Goal: Transaction & Acquisition: Book appointment/travel/reservation

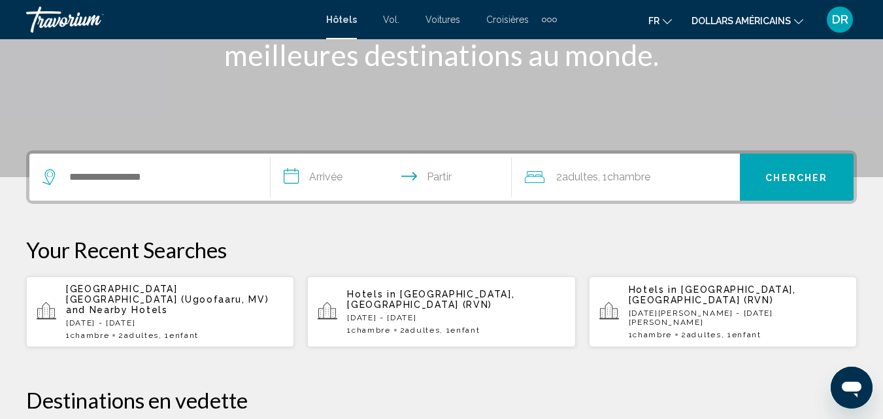
scroll to position [261, 0]
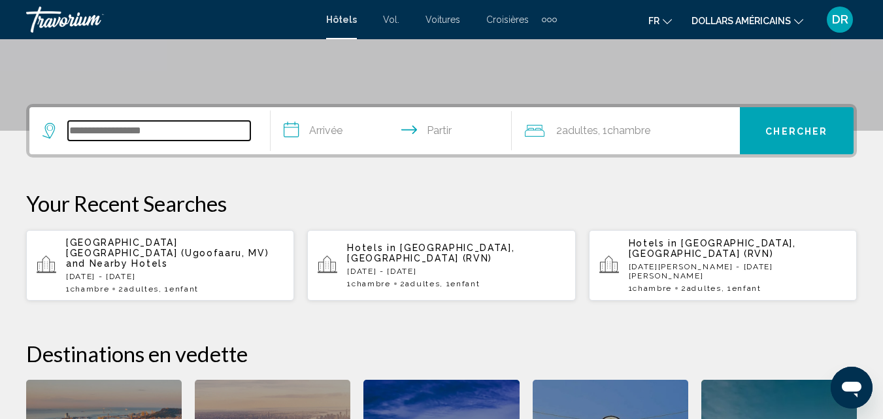
click at [172, 131] on input "Widget de recherche" at bounding box center [159, 131] width 182 height 20
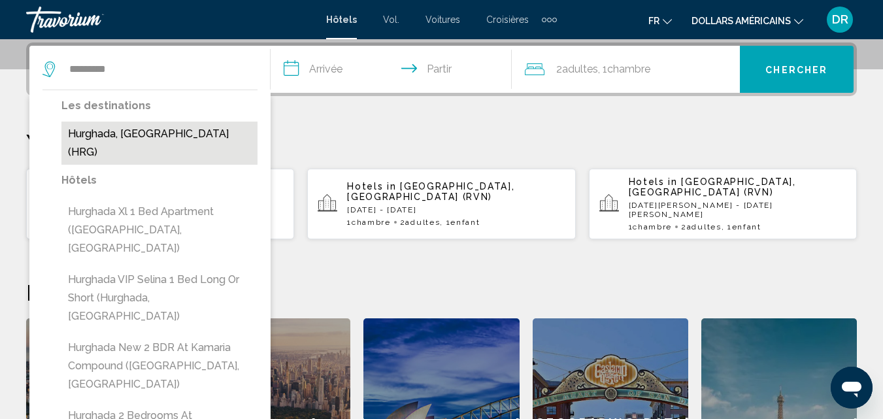
click at [159, 129] on button "Hurghada, [GEOGRAPHIC_DATA] (HRG)" at bounding box center [159, 143] width 196 height 43
type input "**********"
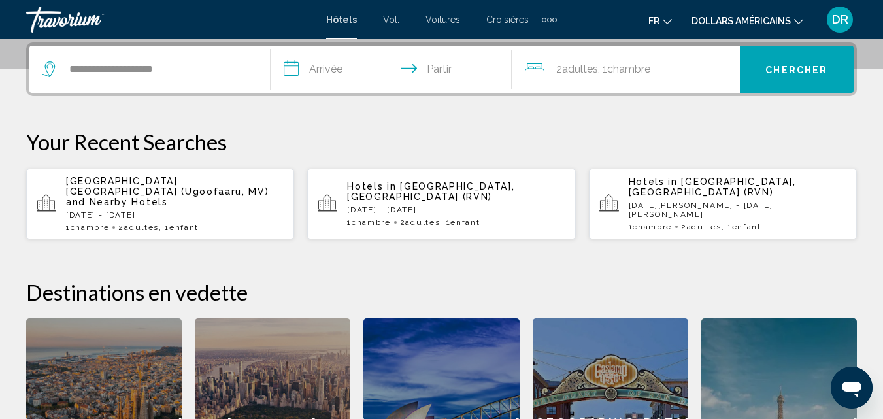
click at [350, 64] on input "**********" at bounding box center [393, 71] width 246 height 51
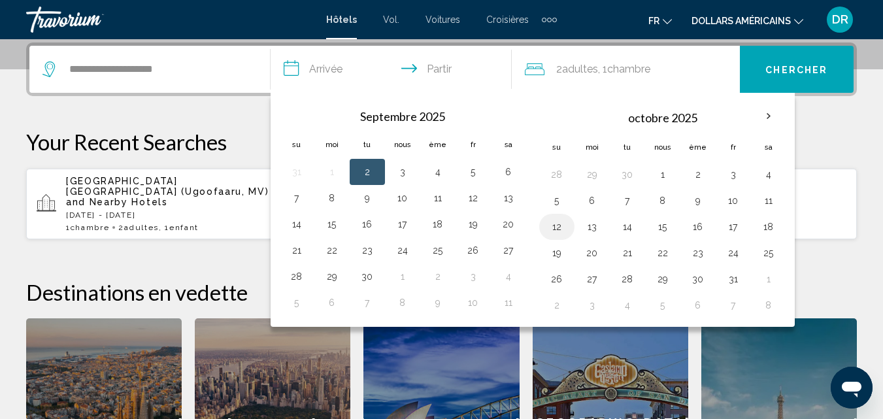
click at [556, 227] on button "12" at bounding box center [556, 227] width 21 height 18
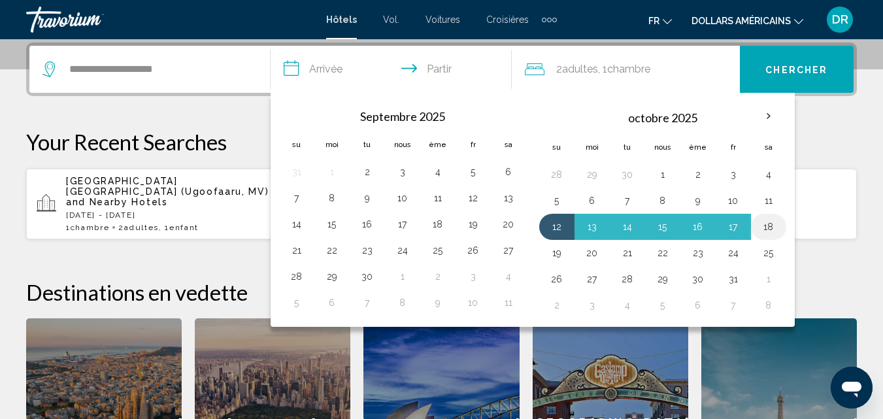
click at [770, 227] on button "18" at bounding box center [768, 227] width 21 height 18
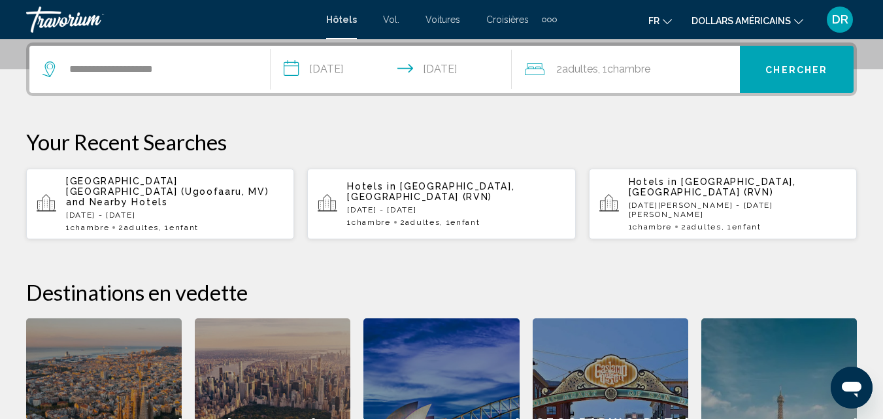
click at [439, 75] on input "**********" at bounding box center [393, 71] width 246 height 51
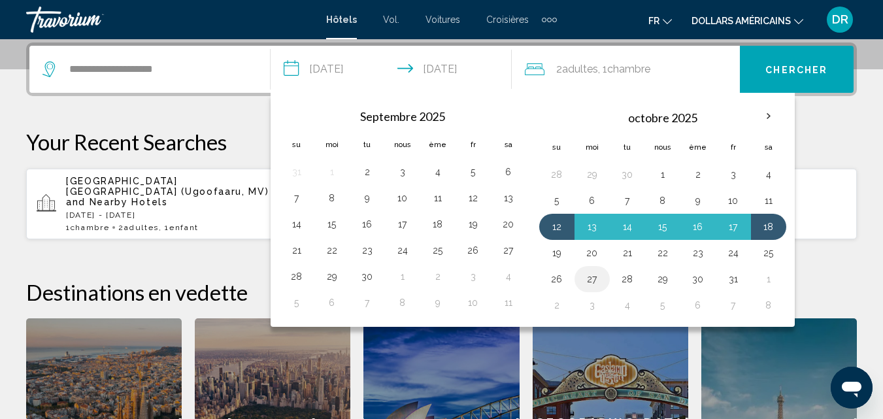
click at [596, 276] on button "27" at bounding box center [591, 279] width 21 height 18
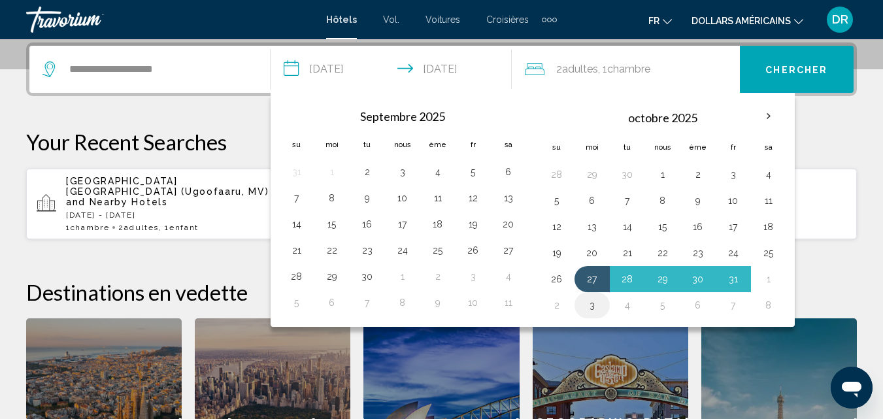
click at [602, 310] on button "3" at bounding box center [591, 305] width 21 height 18
type input "**********"
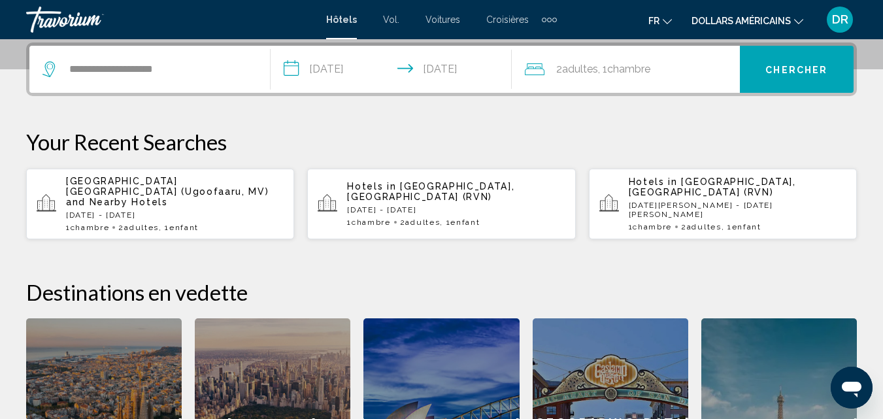
click at [614, 84] on div "2 adultes Adulte , 1 Chambre pièces" at bounding box center [632, 69] width 215 height 47
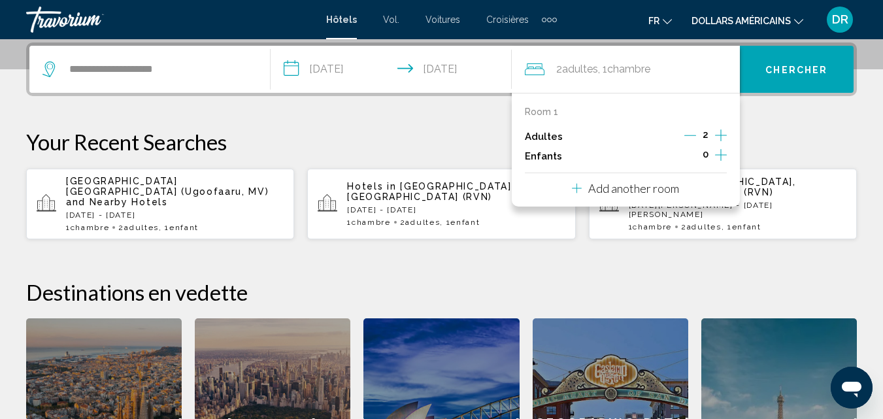
click at [717, 157] on icon "Increment children" at bounding box center [721, 155] width 12 height 16
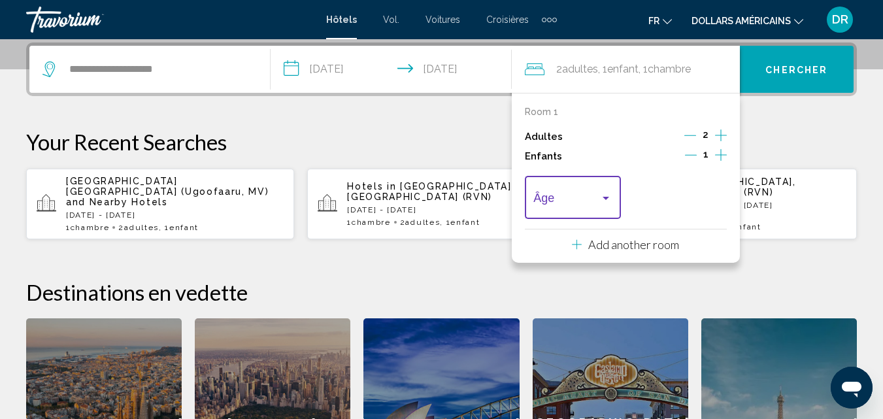
click at [608, 206] on div "Travelers: 2 adults, 1 child" at bounding box center [572, 200] width 78 height 13
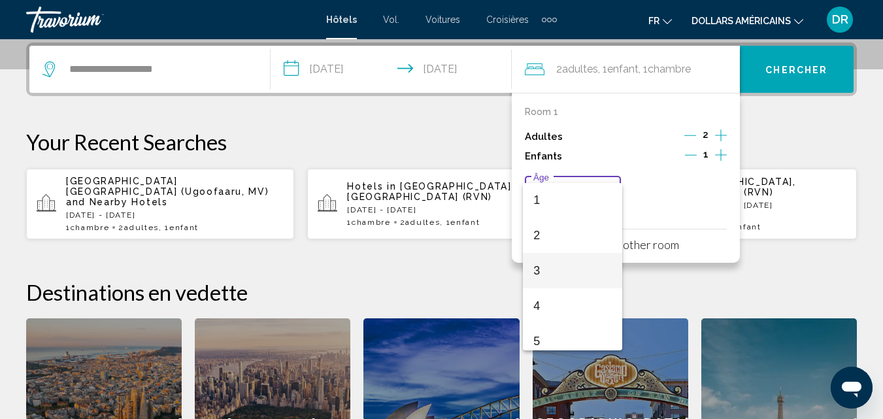
scroll to position [65, 0]
click at [558, 308] on span "5" at bounding box center [572, 311] width 78 height 35
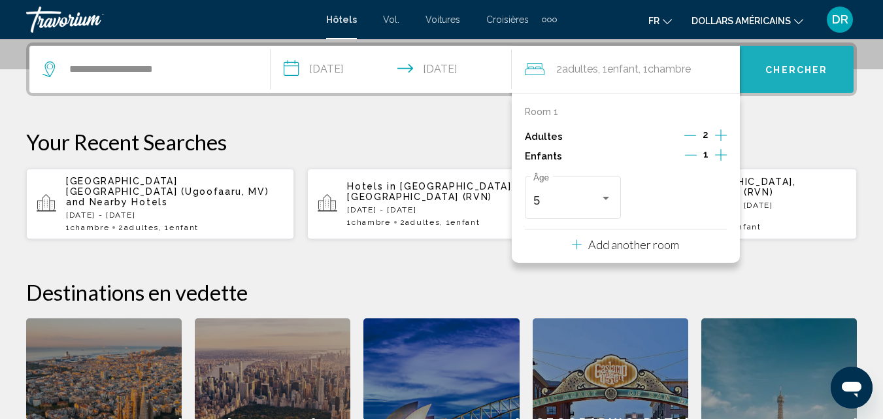
click at [791, 70] on font "Chercher" at bounding box center [796, 70] width 62 height 10
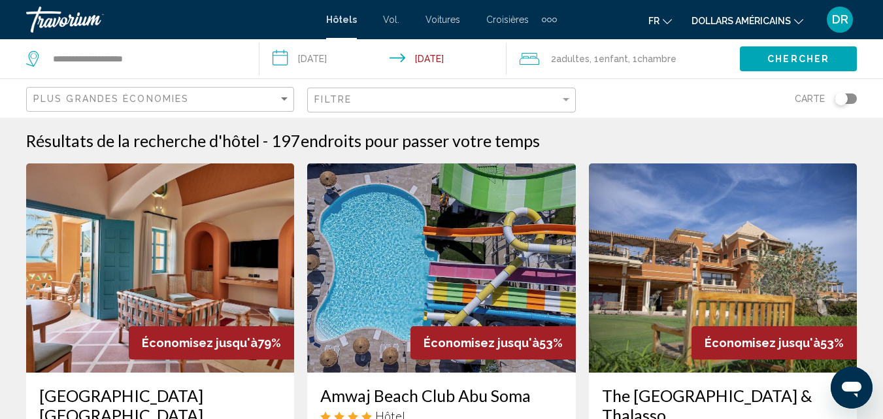
click at [727, 16] on font "dollars américains" at bounding box center [740, 21] width 99 height 10
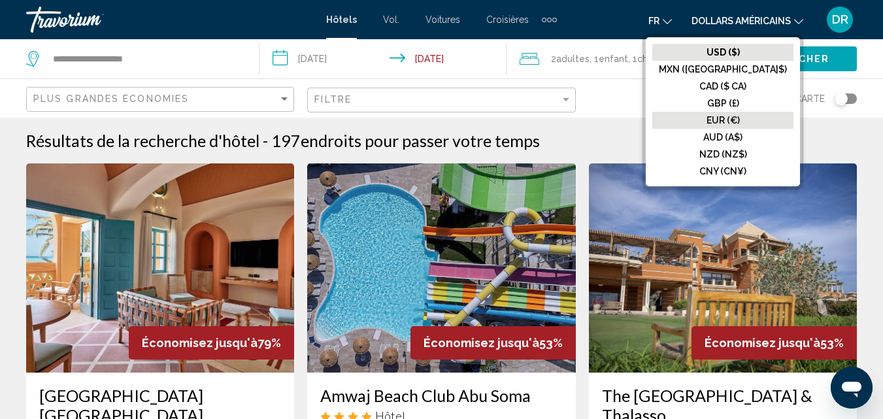
click at [724, 118] on button "EUR (€)" at bounding box center [722, 120] width 141 height 17
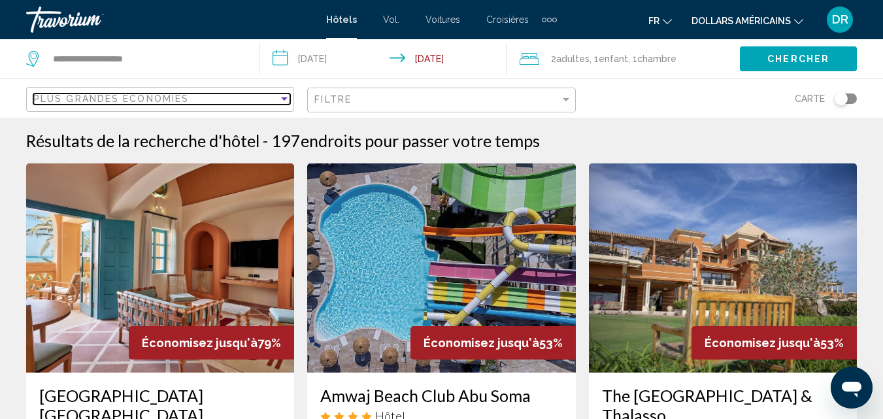
click at [62, 96] on span "Plus grandes économies" at bounding box center [110, 98] width 155 height 10
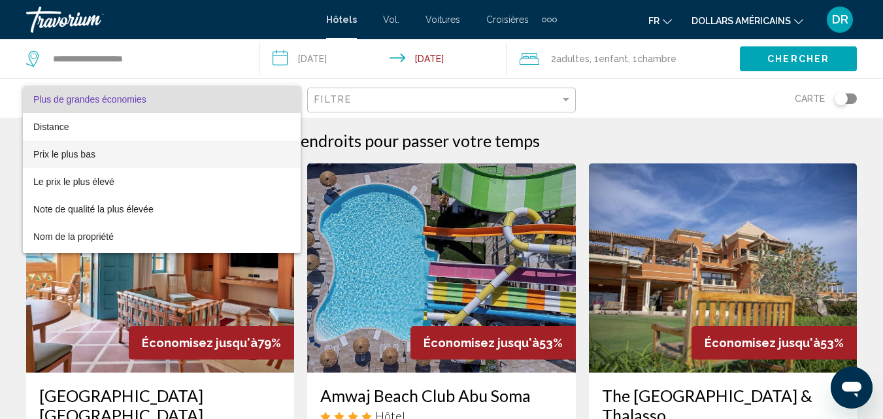
click at [65, 152] on font "Prix ​​le plus bas" at bounding box center [64, 154] width 62 height 10
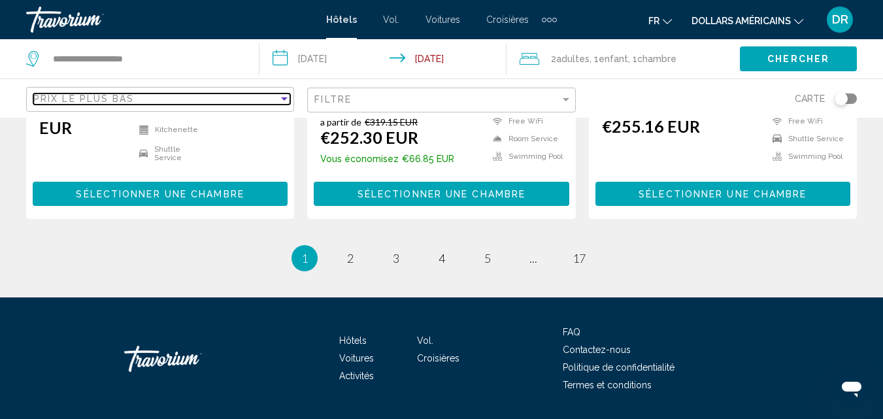
scroll to position [1886, 0]
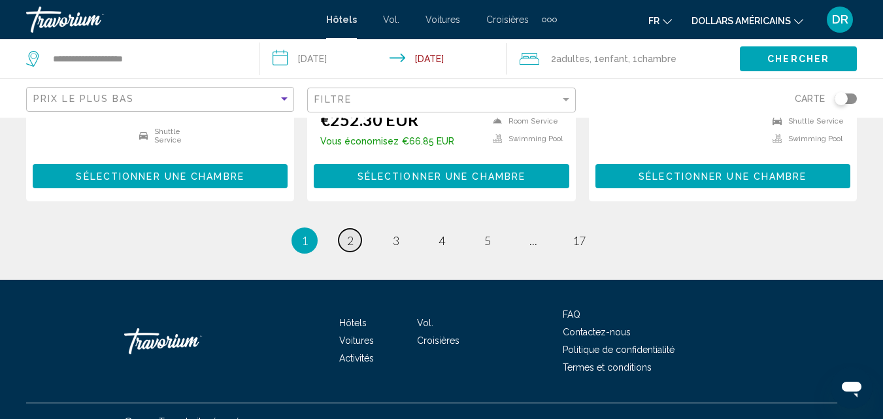
click at [355, 229] on link "page 2" at bounding box center [349, 240] width 23 height 23
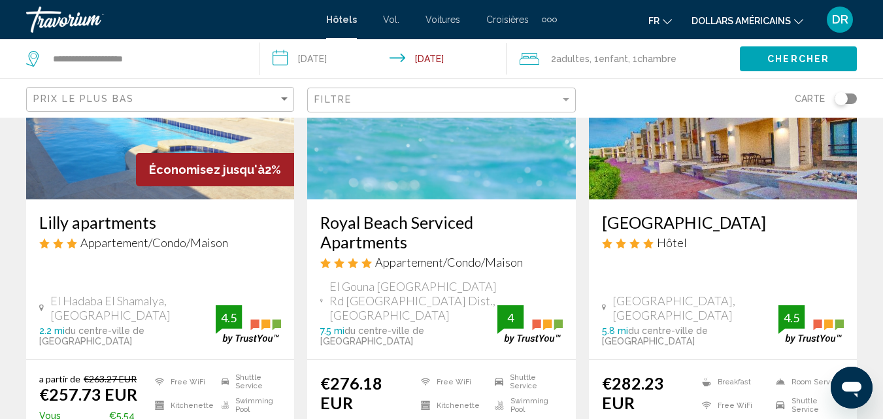
scroll to position [196, 0]
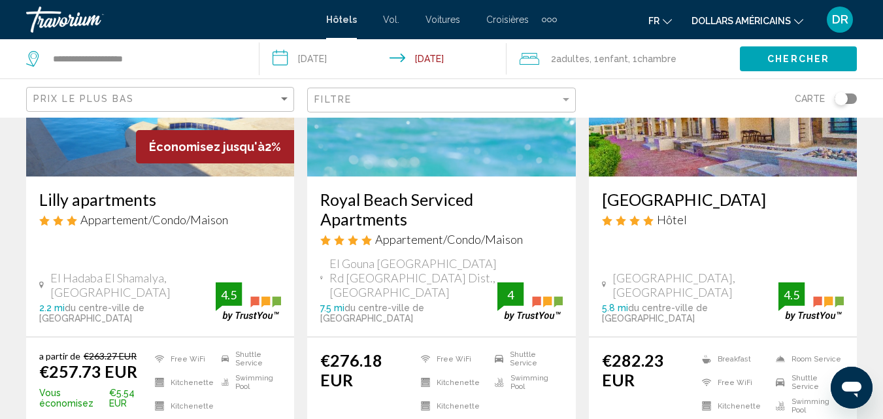
click at [714, 201] on h3 "[GEOGRAPHIC_DATA]" at bounding box center [723, 199] width 242 height 20
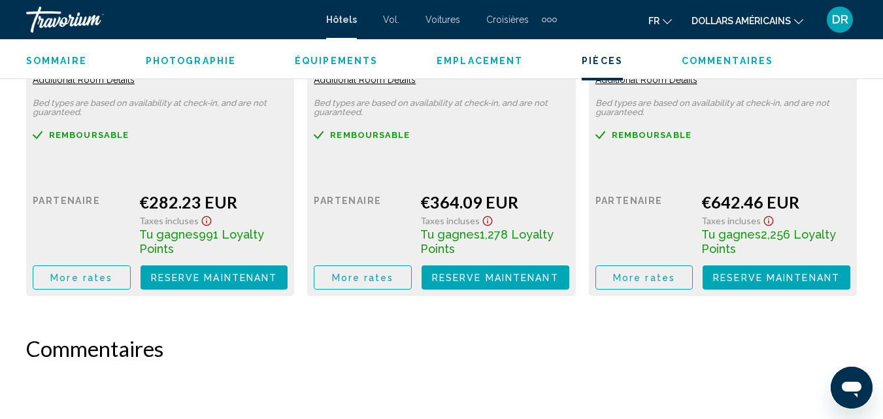
scroll to position [2297, 0]
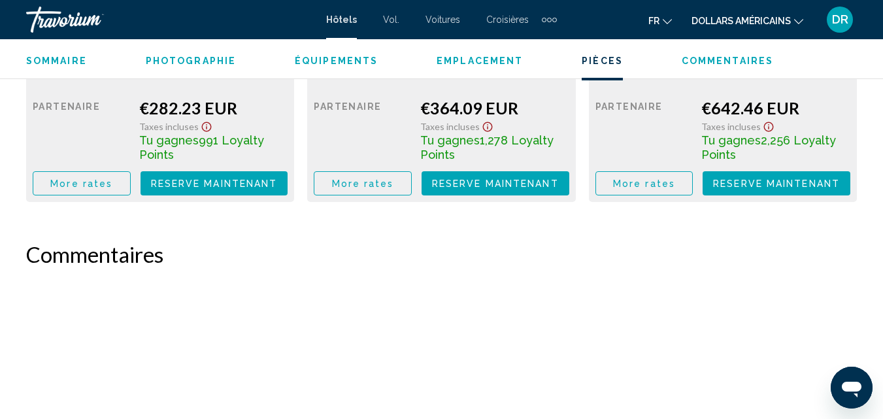
click at [131, 179] on button "More rates" at bounding box center [82, 183] width 98 height 24
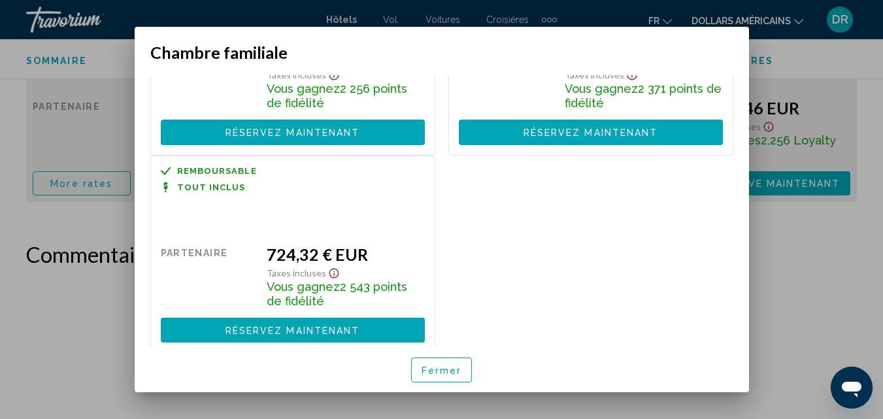
scroll to position [136, 0]
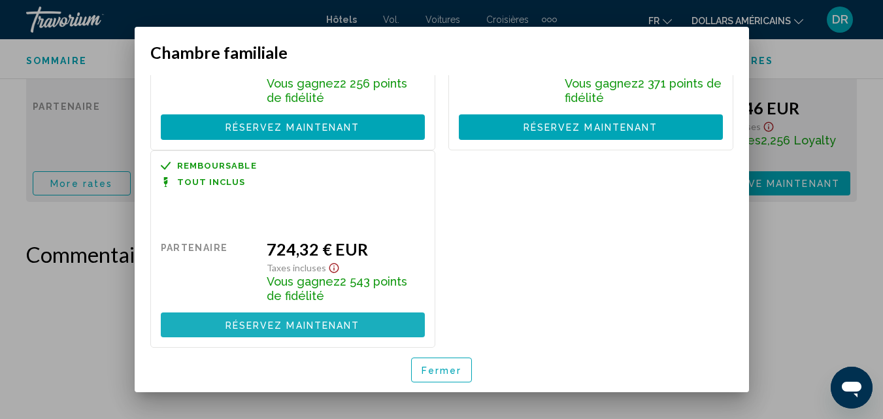
click at [311, 327] on font "Réservez maintenant" at bounding box center [292, 325] width 135 height 10
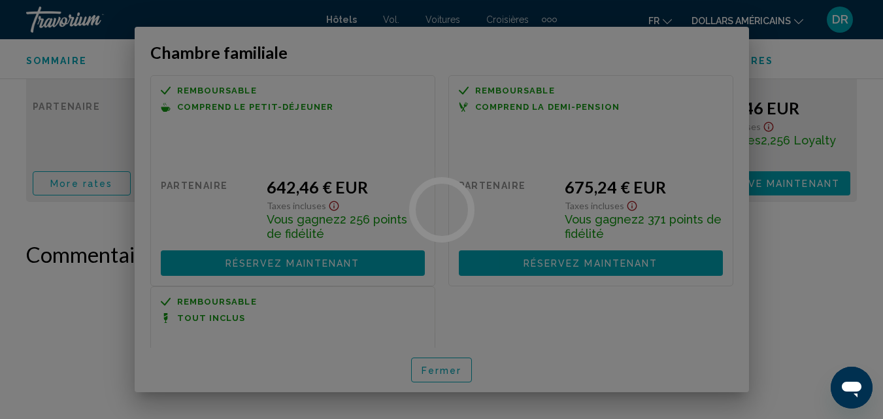
scroll to position [2297, 0]
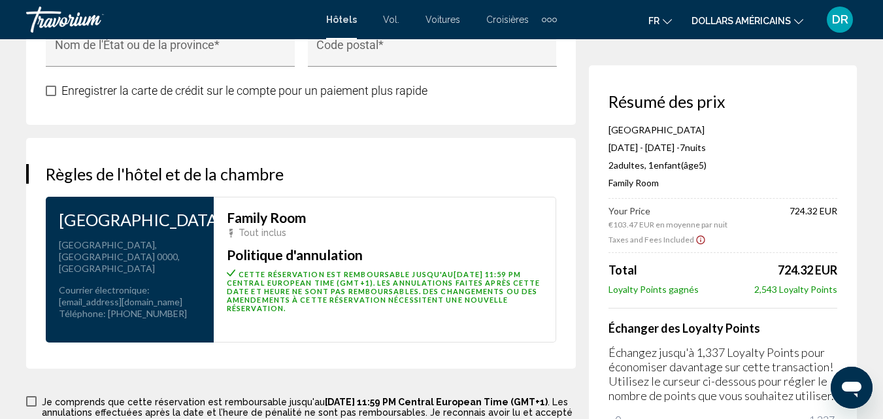
scroll to position [2006, 0]
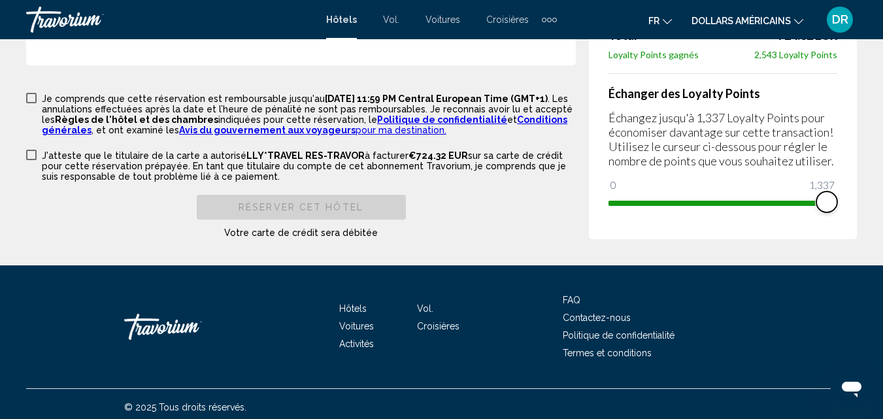
drag, startPoint x: 616, startPoint y: 198, endPoint x: 849, endPoint y: 204, distance: 233.3
drag, startPoint x: 828, startPoint y: 200, endPoint x: 618, endPoint y: 232, distance: 212.2
click at [618, 232] on div "Résumé des prix [GEOGRAPHIC_DATA] [DATE] - [DATE] - 7 nuit nuits 2 Adulte Adult…" at bounding box center [723, 35] width 268 height 408
drag, startPoint x: 621, startPoint y: 192, endPoint x: 892, endPoint y: 199, distance: 270.6
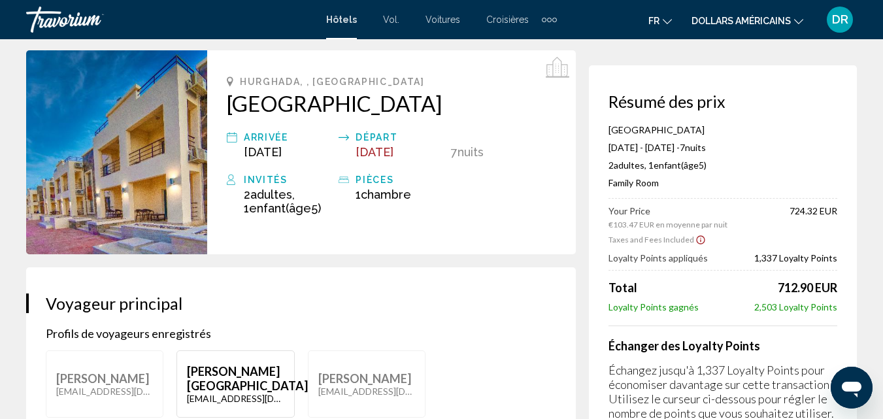
scroll to position [0, 0]
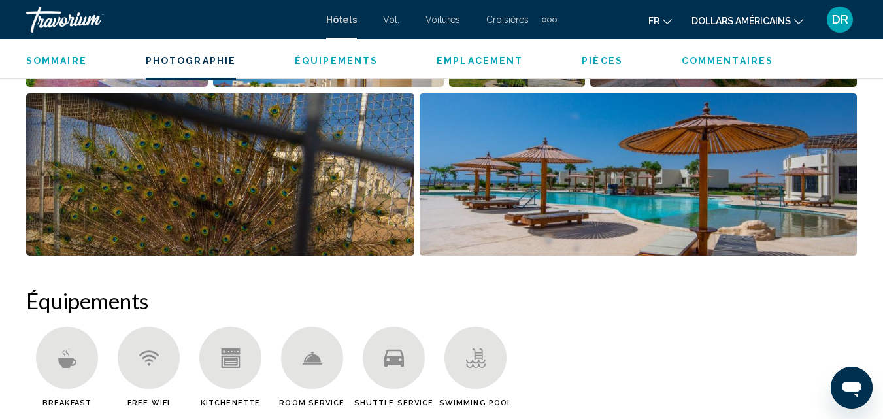
scroll to position [1055, 0]
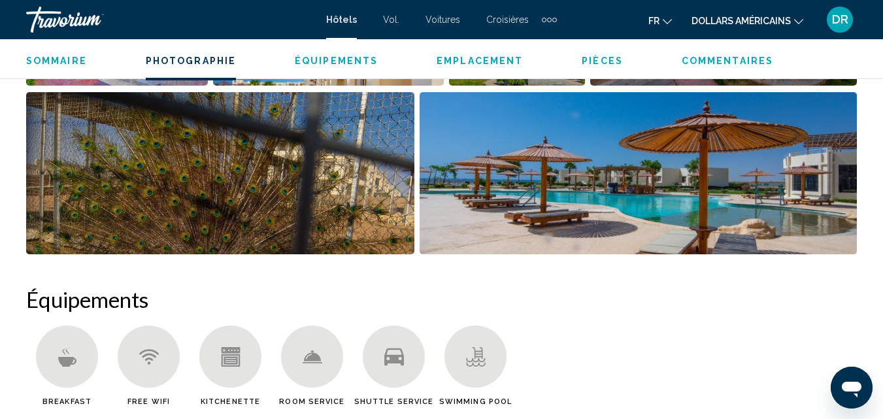
click at [652, 208] on img "Open full-screen image slider" at bounding box center [637, 173] width 437 height 162
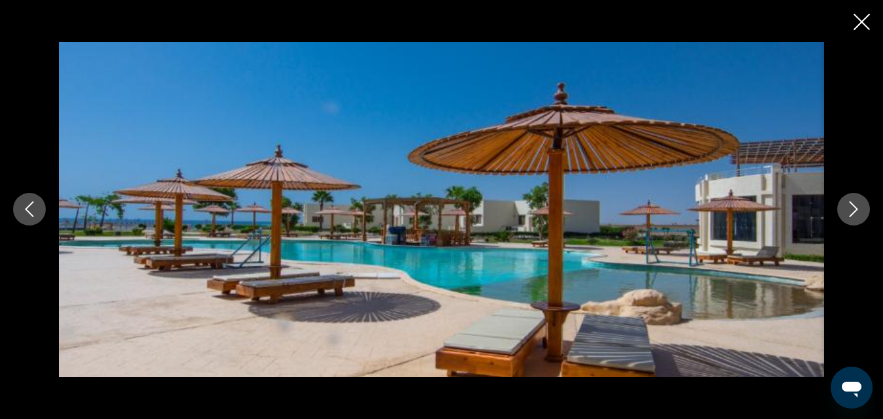
click at [850, 210] on icon "Next image" at bounding box center [853, 209] width 16 height 16
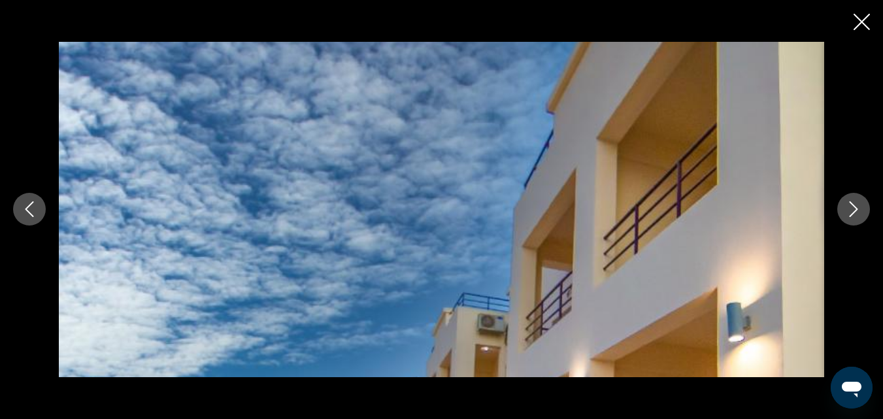
click at [850, 210] on icon "Next image" at bounding box center [853, 209] width 16 height 16
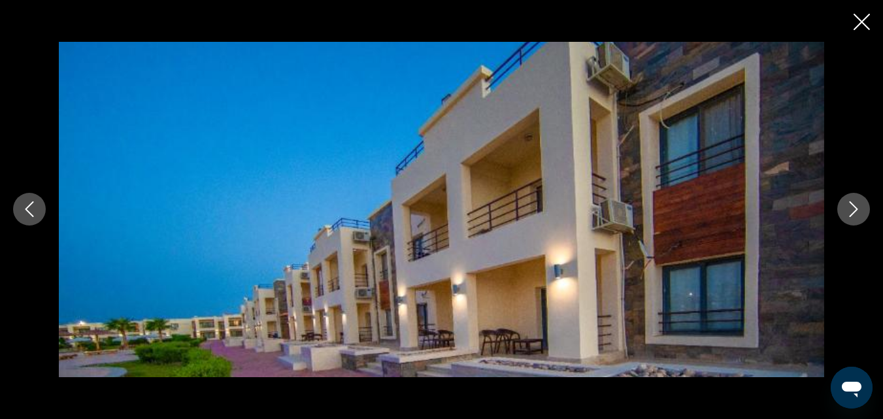
click at [849, 210] on icon "Next image" at bounding box center [853, 209] width 16 height 16
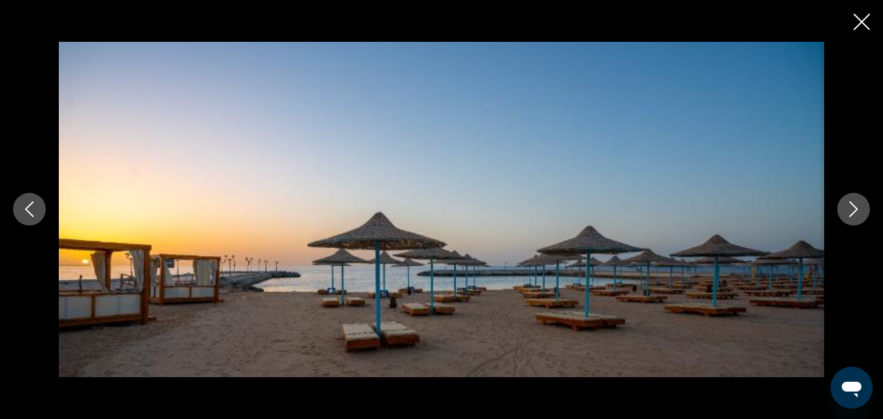
click at [847, 211] on icon "Next image" at bounding box center [853, 209] width 16 height 16
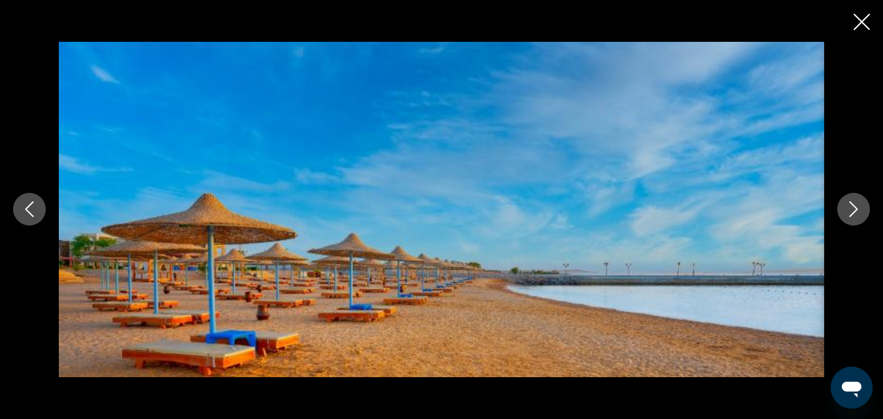
click at [847, 211] on icon "Next image" at bounding box center [853, 209] width 16 height 16
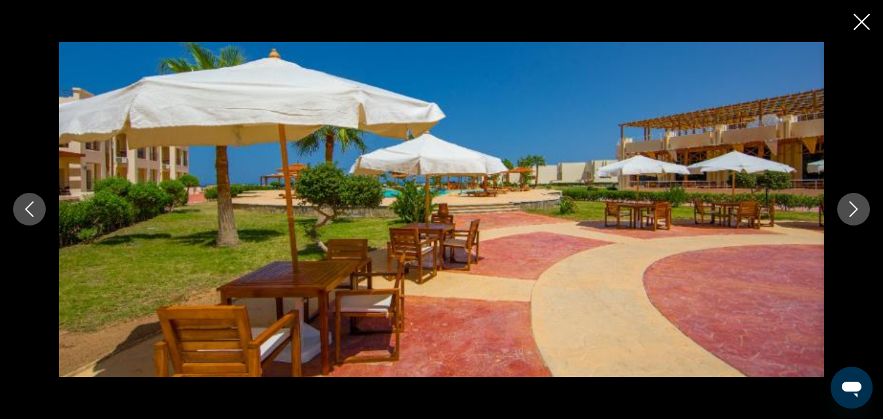
click at [847, 211] on icon "Next image" at bounding box center [853, 209] width 16 height 16
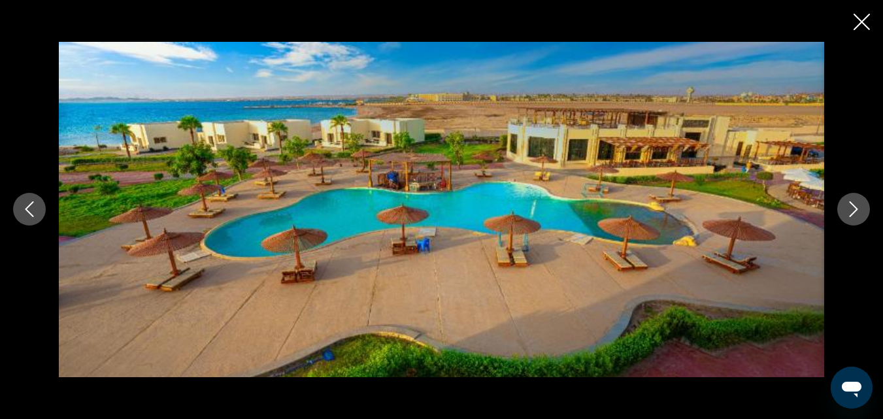
click at [847, 211] on icon "Next image" at bounding box center [853, 209] width 16 height 16
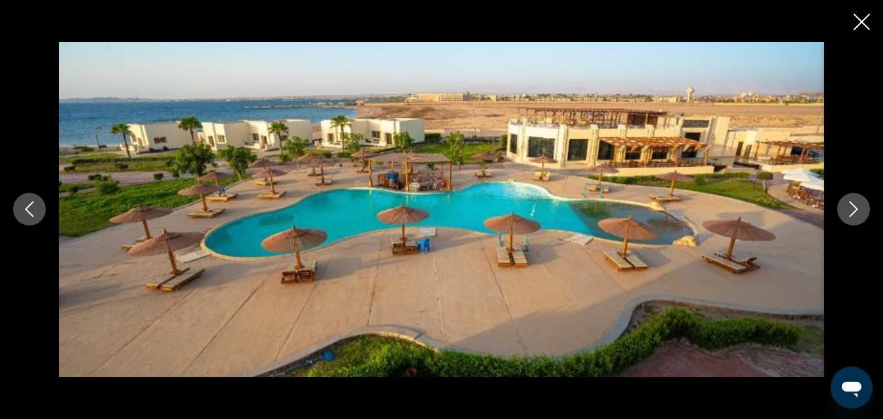
click at [847, 211] on icon "Next image" at bounding box center [853, 209] width 16 height 16
click at [847, 212] on icon "Next image" at bounding box center [853, 209] width 16 height 16
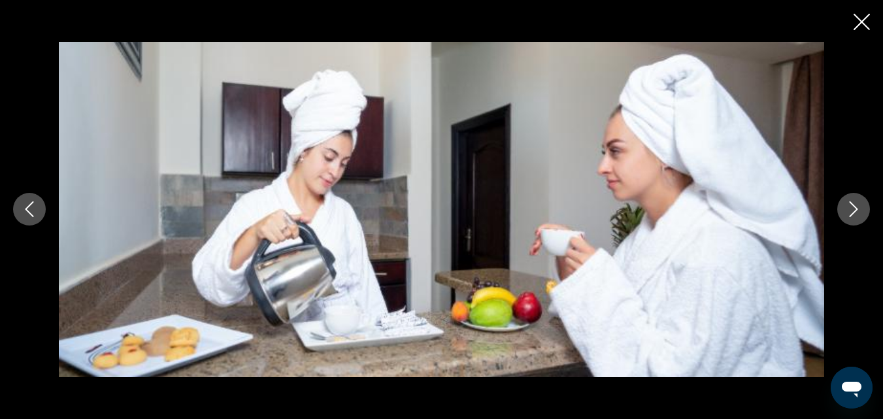
click at [846, 212] on icon "Next image" at bounding box center [853, 209] width 16 height 16
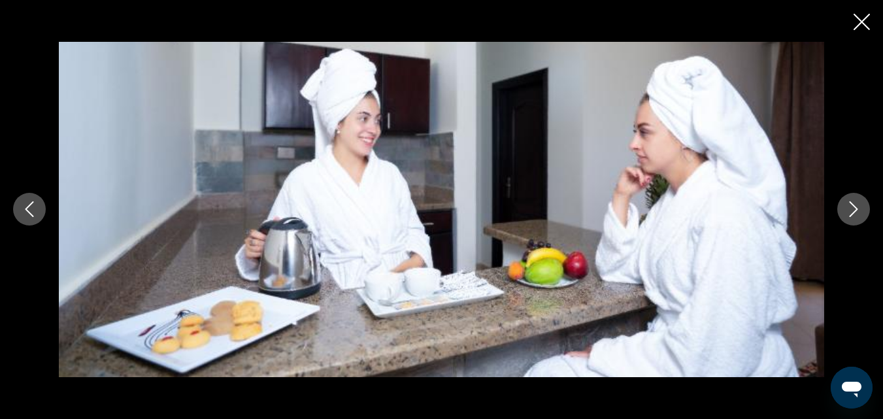
click at [846, 212] on icon "Next image" at bounding box center [853, 209] width 16 height 16
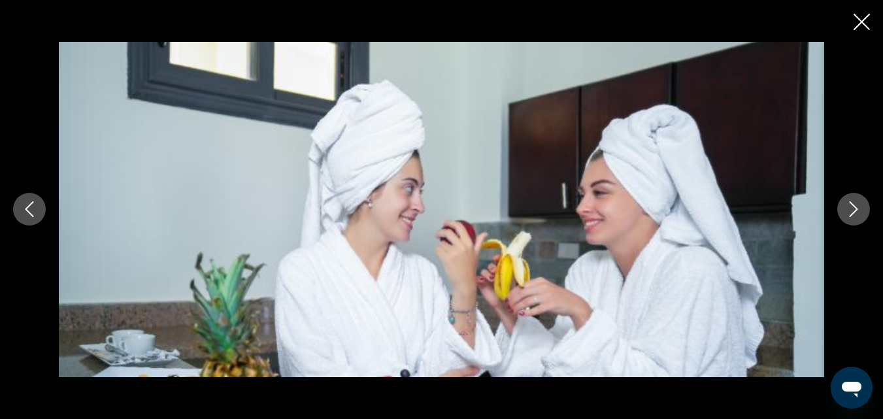
click at [845, 212] on icon "Next image" at bounding box center [853, 209] width 16 height 16
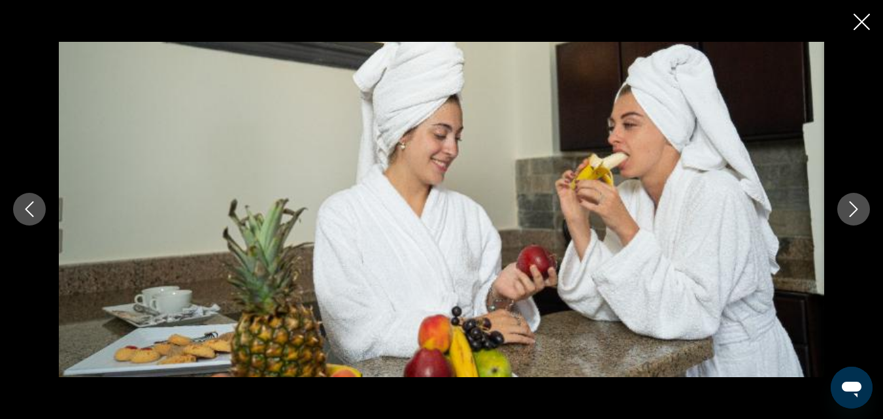
click at [845, 212] on icon "Next image" at bounding box center [853, 209] width 16 height 16
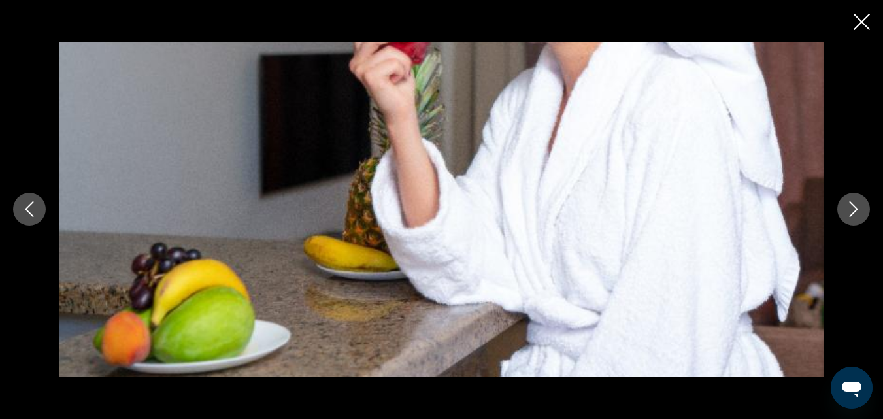
click at [845, 212] on icon "Next image" at bounding box center [853, 209] width 16 height 16
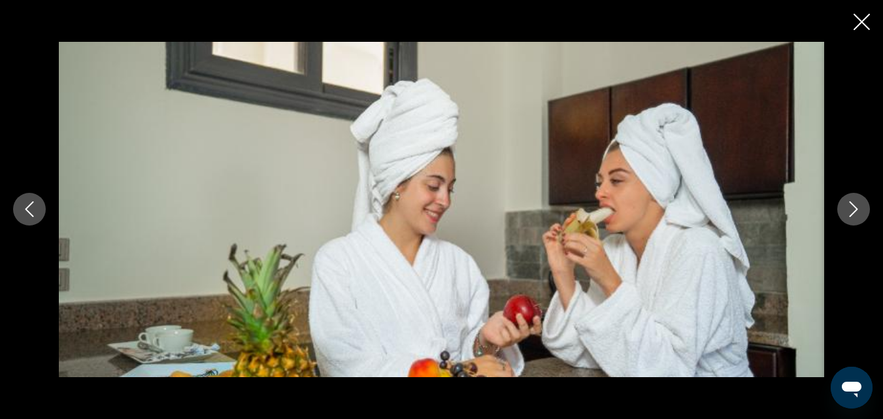
click at [845, 212] on icon "Next image" at bounding box center [853, 209] width 16 height 16
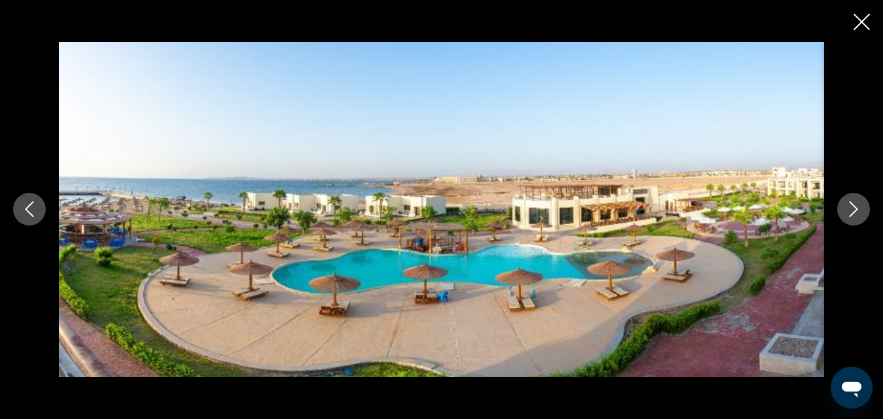
click at [845, 212] on icon "Next image" at bounding box center [853, 209] width 16 height 16
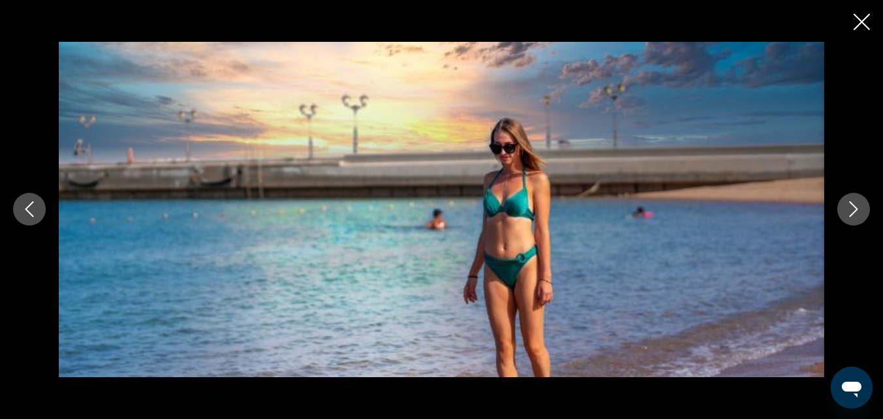
click at [845, 212] on icon "Next image" at bounding box center [853, 209] width 16 height 16
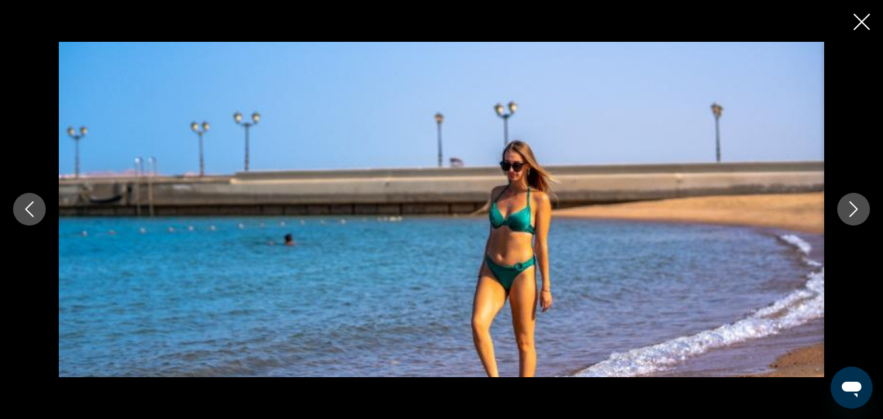
click at [845, 212] on button "Next image" at bounding box center [853, 209] width 33 height 33
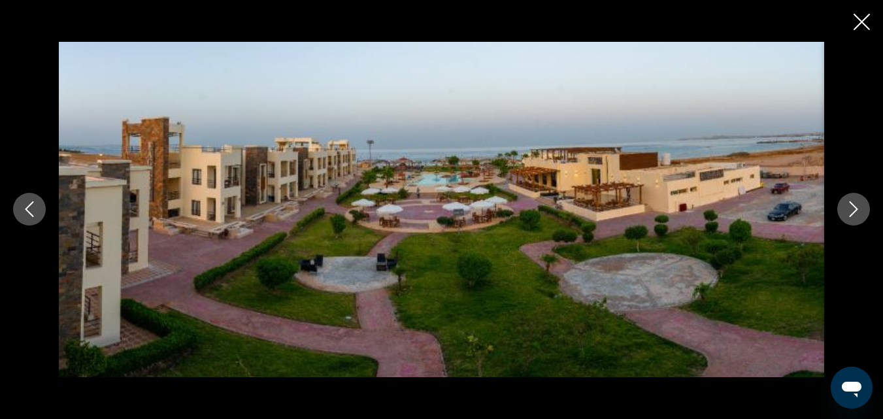
click at [845, 212] on button "Next image" at bounding box center [853, 209] width 33 height 33
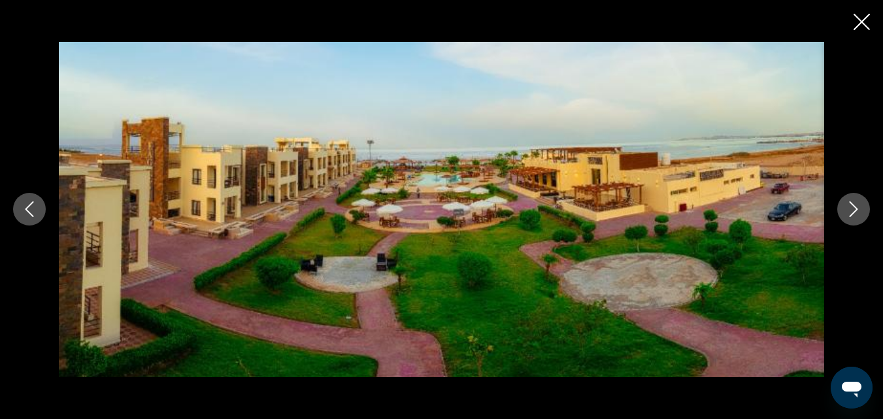
click at [845, 212] on button "Next image" at bounding box center [853, 209] width 33 height 33
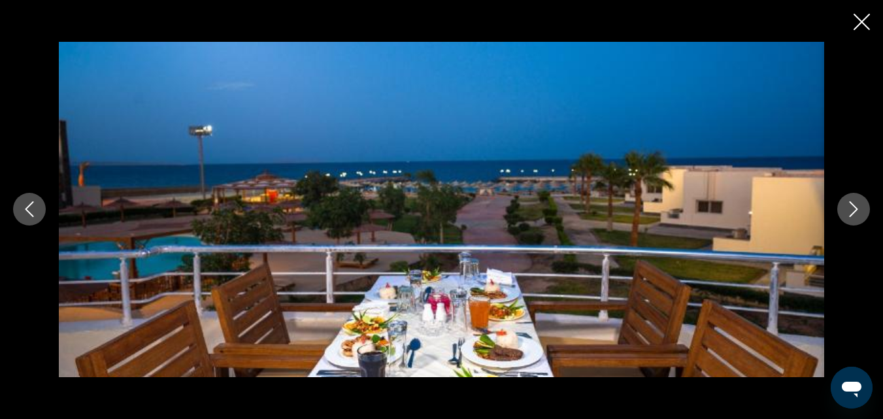
click at [845, 212] on button "Next image" at bounding box center [853, 209] width 33 height 33
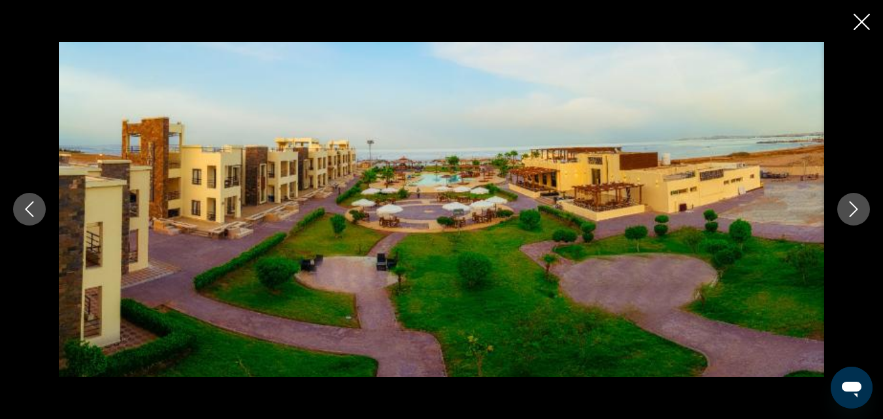
click at [845, 212] on button "Next image" at bounding box center [853, 209] width 33 height 33
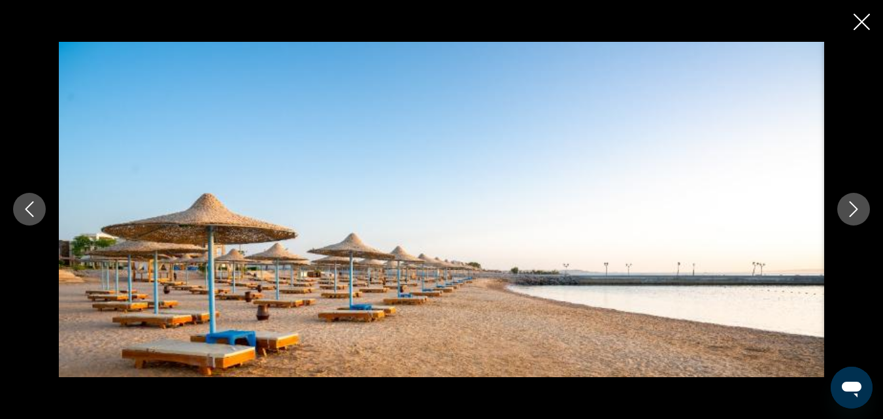
click at [845, 212] on button "Next image" at bounding box center [853, 209] width 33 height 33
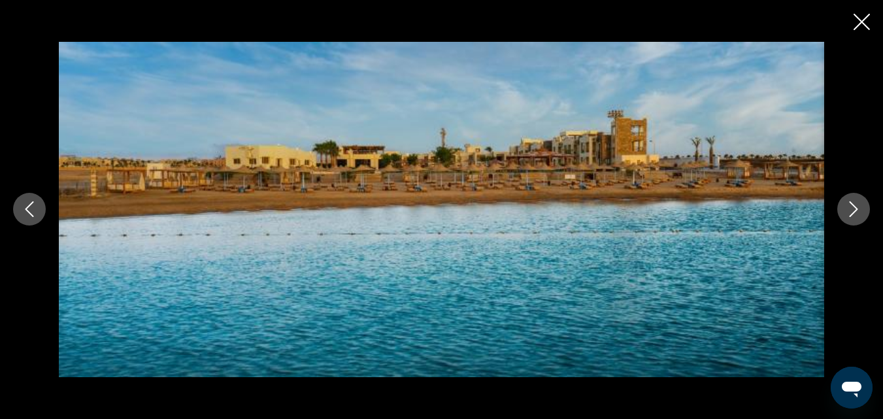
click at [845, 212] on button "Next image" at bounding box center [853, 209] width 33 height 33
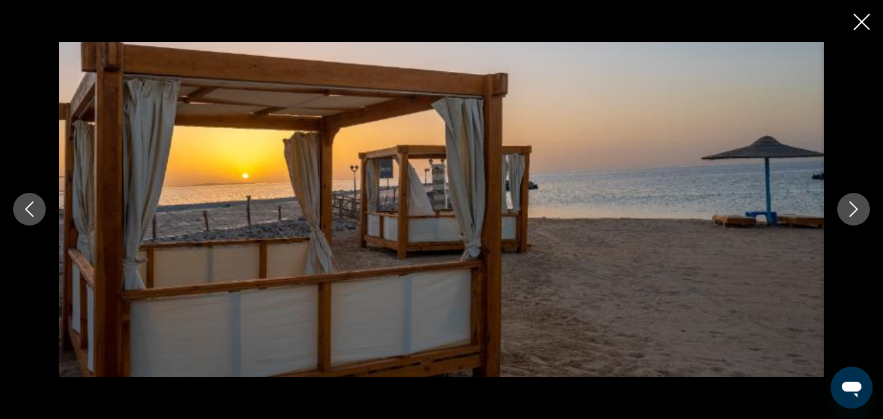
click at [845, 212] on button "Next image" at bounding box center [853, 209] width 33 height 33
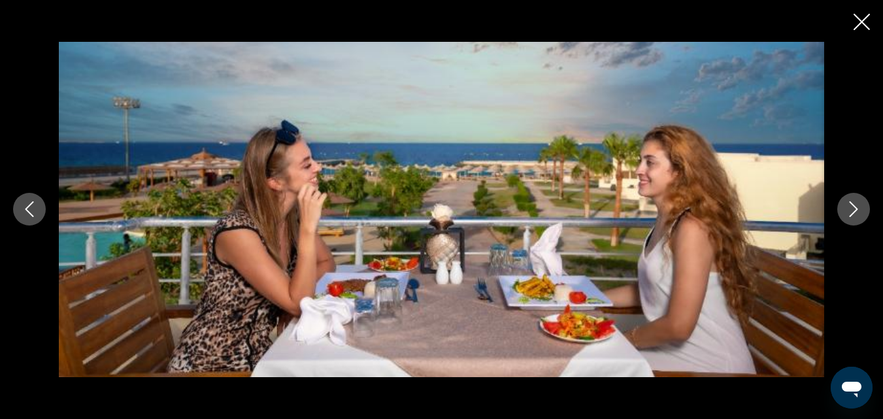
click at [845, 212] on button "Next image" at bounding box center [853, 209] width 33 height 33
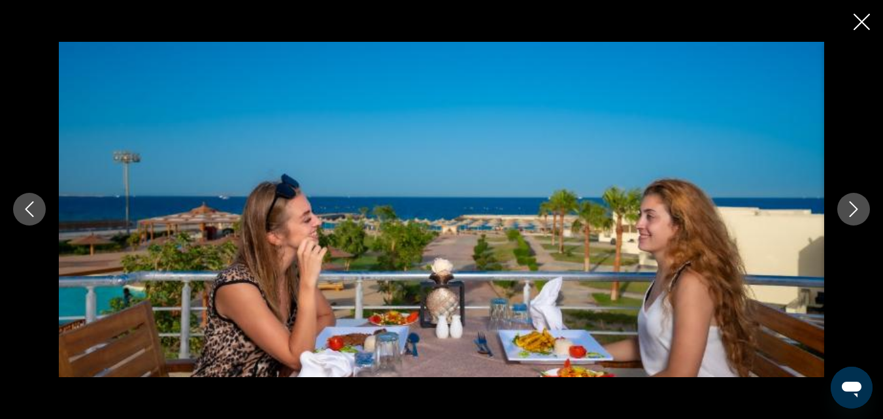
click at [845, 212] on button "Next image" at bounding box center [853, 209] width 33 height 33
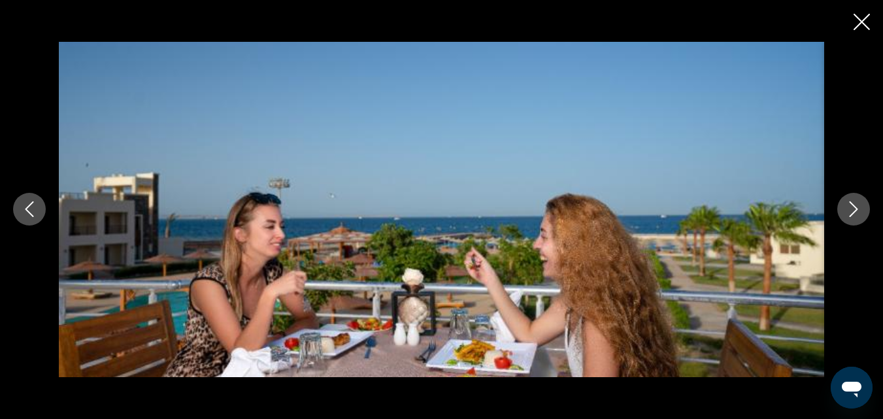
click at [845, 212] on button "Next image" at bounding box center [853, 209] width 33 height 33
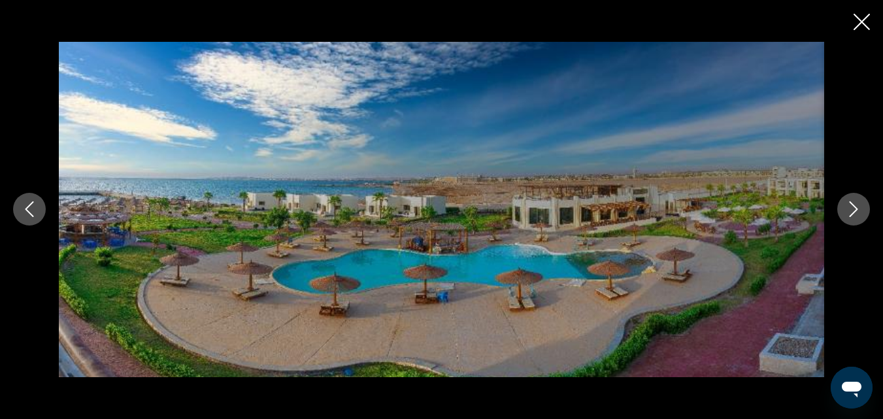
click at [845, 212] on button "Next image" at bounding box center [853, 209] width 33 height 33
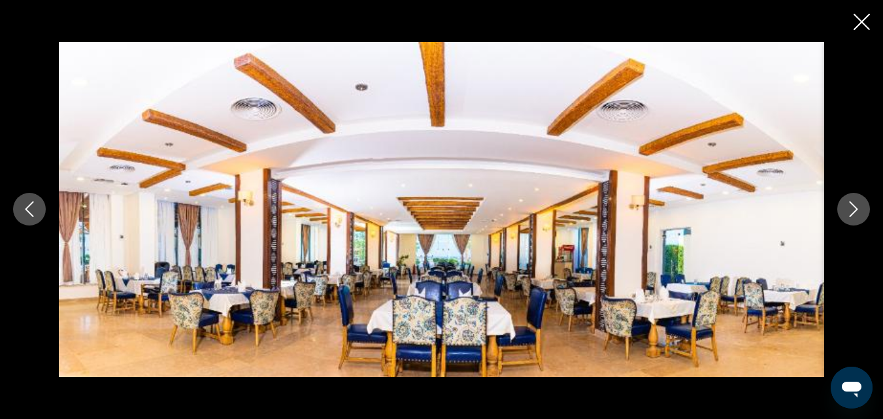
click at [843, 212] on button "Next image" at bounding box center [853, 209] width 33 height 33
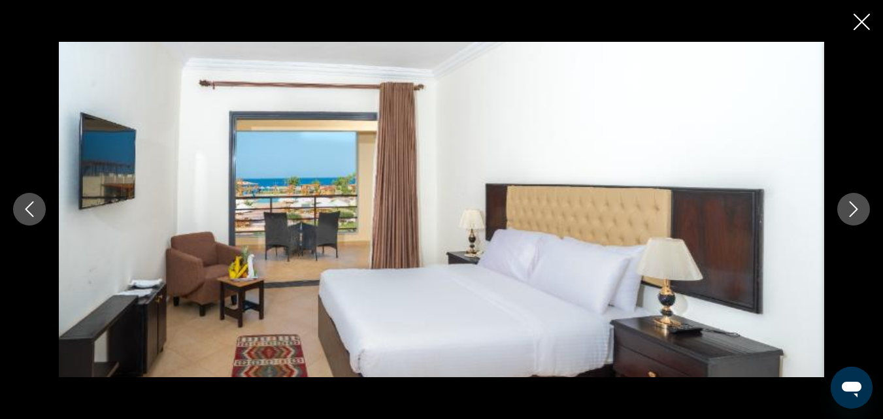
click at [843, 212] on button "Next image" at bounding box center [853, 209] width 33 height 33
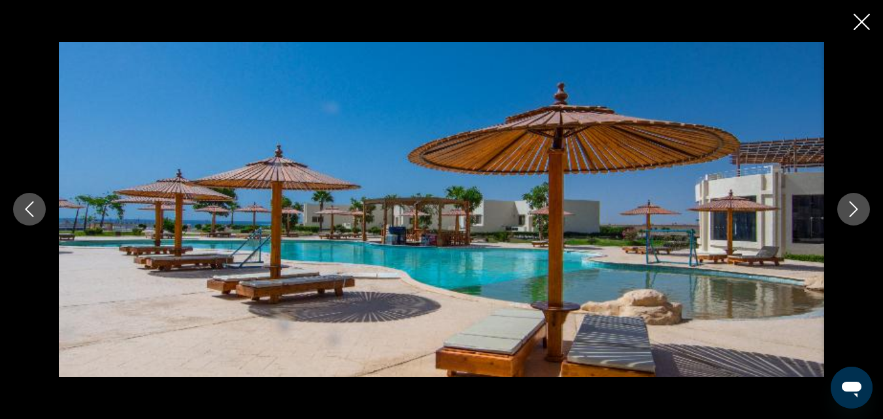
click at [843, 212] on button "Next image" at bounding box center [853, 209] width 33 height 33
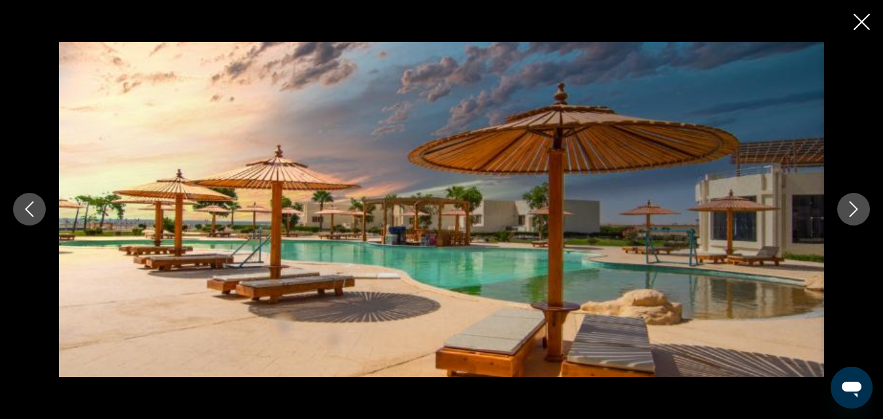
click at [842, 212] on button "Next image" at bounding box center [853, 209] width 33 height 33
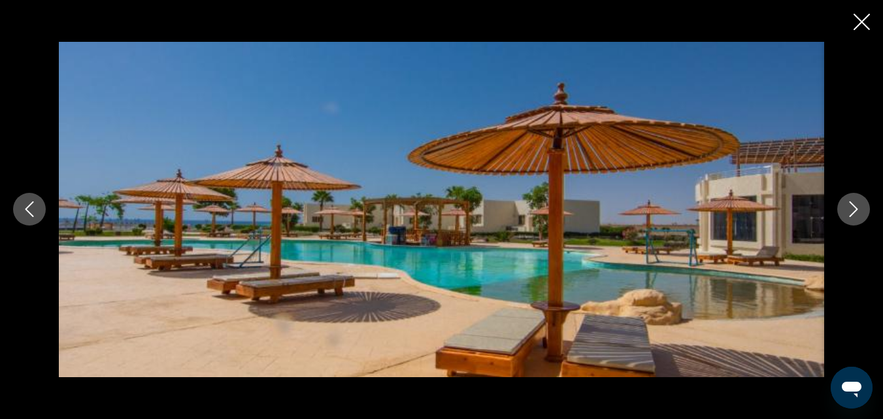
click at [842, 212] on button "Next image" at bounding box center [853, 209] width 33 height 33
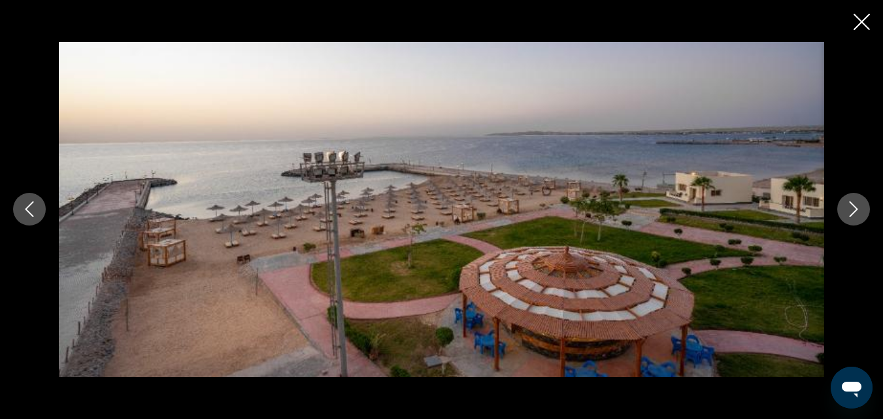
click at [842, 212] on button "Next image" at bounding box center [853, 209] width 33 height 33
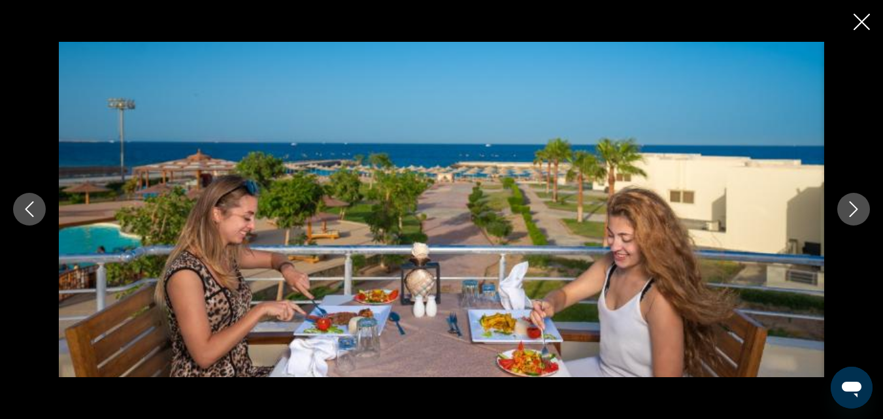
click at [842, 212] on button "Next image" at bounding box center [853, 209] width 33 height 33
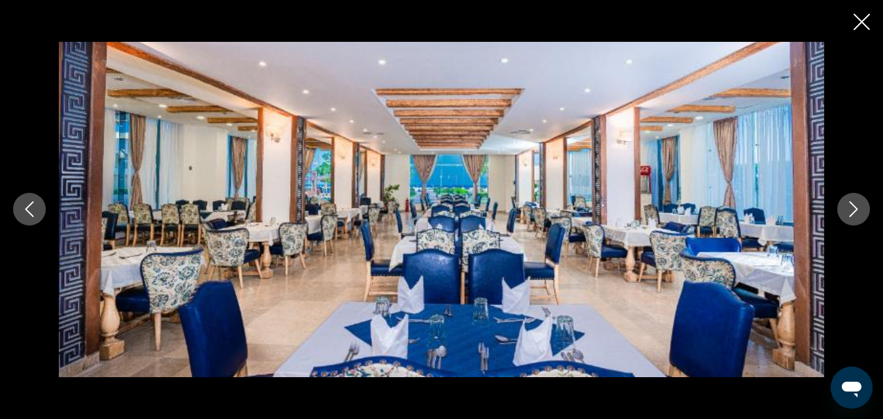
click at [842, 212] on button "Next image" at bounding box center [853, 209] width 33 height 33
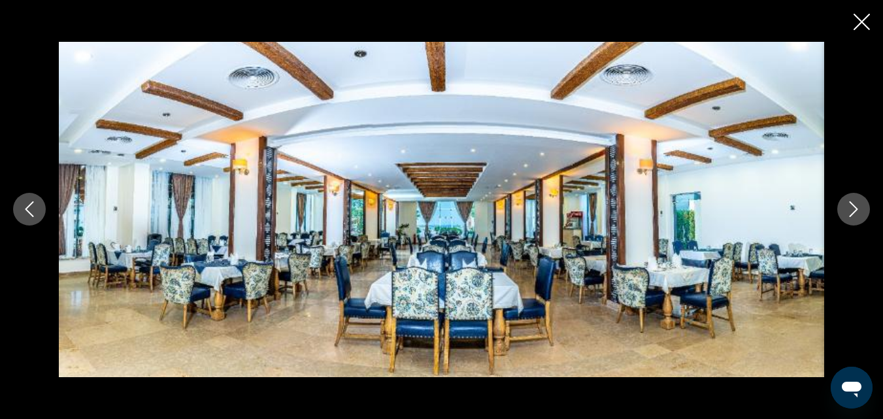
click at [842, 212] on button "Next image" at bounding box center [853, 209] width 33 height 33
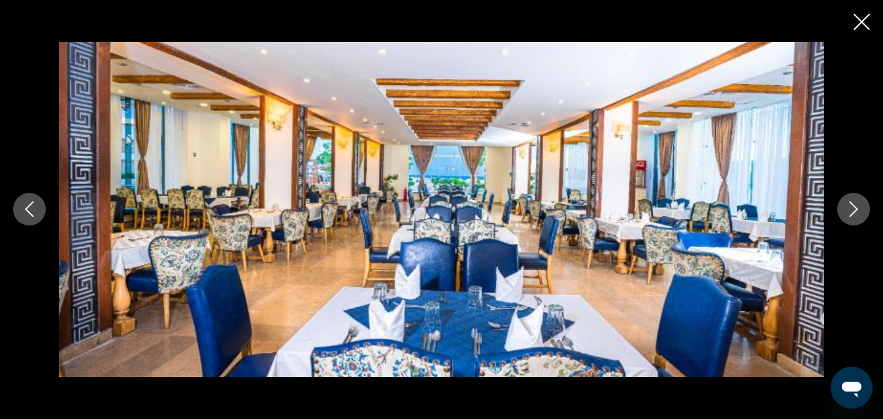
click at [842, 212] on button "Next image" at bounding box center [853, 209] width 33 height 33
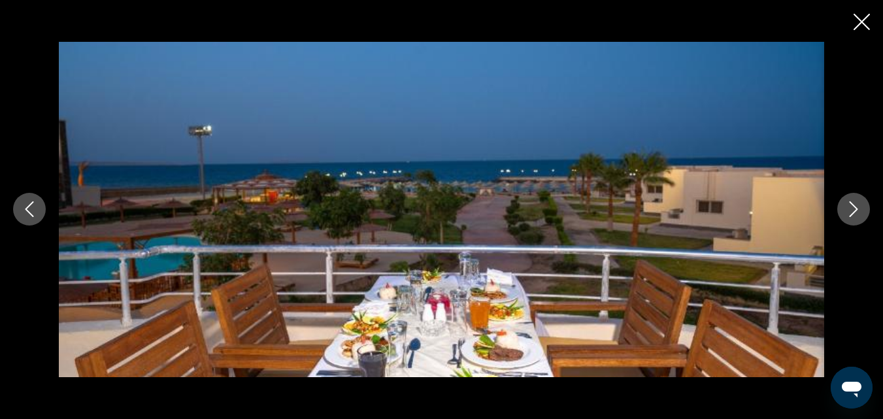
click at [842, 212] on button "Next image" at bounding box center [853, 209] width 33 height 33
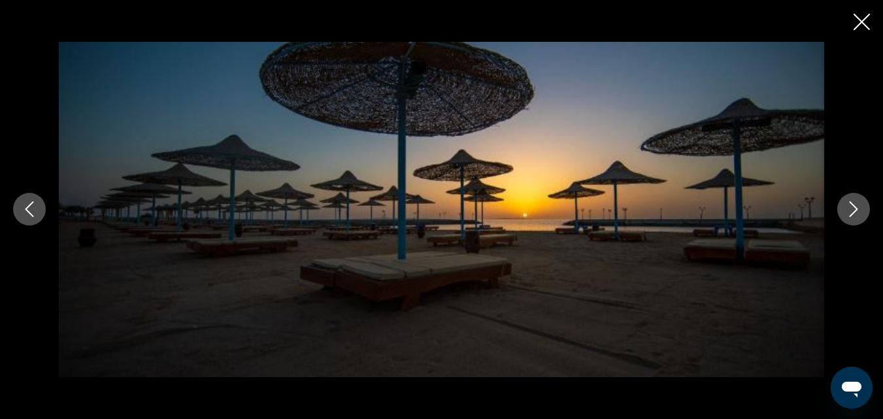
click at [842, 212] on button "Next image" at bounding box center [853, 209] width 33 height 33
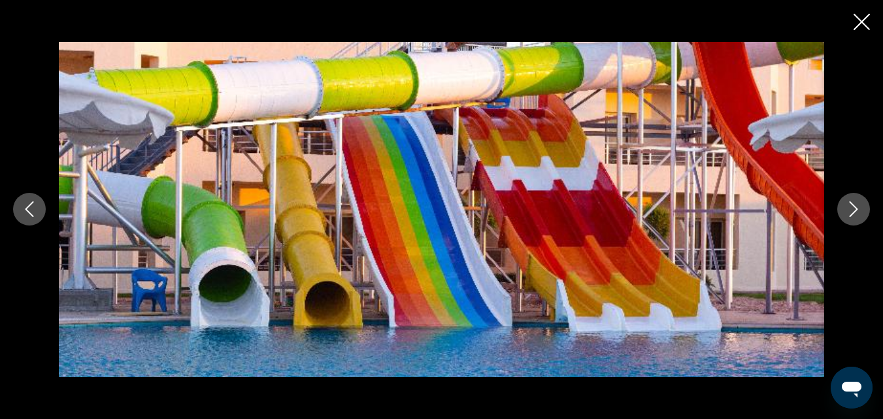
click at [842, 212] on button "Next image" at bounding box center [853, 209] width 33 height 33
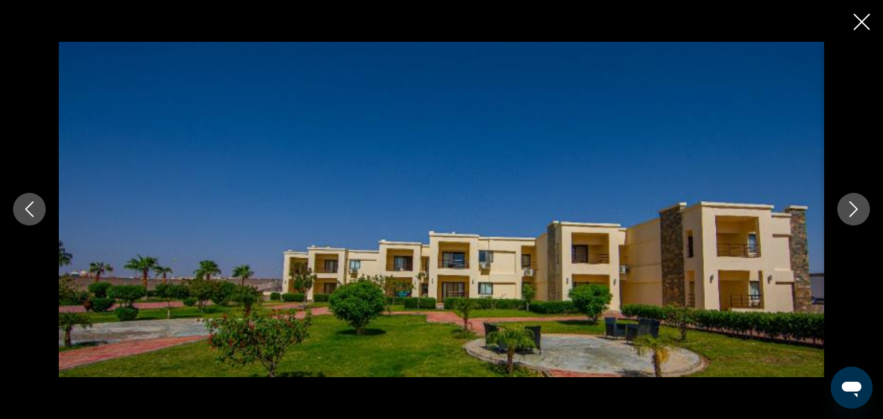
click at [32, 206] on icon "Previous image" at bounding box center [30, 209] width 16 height 16
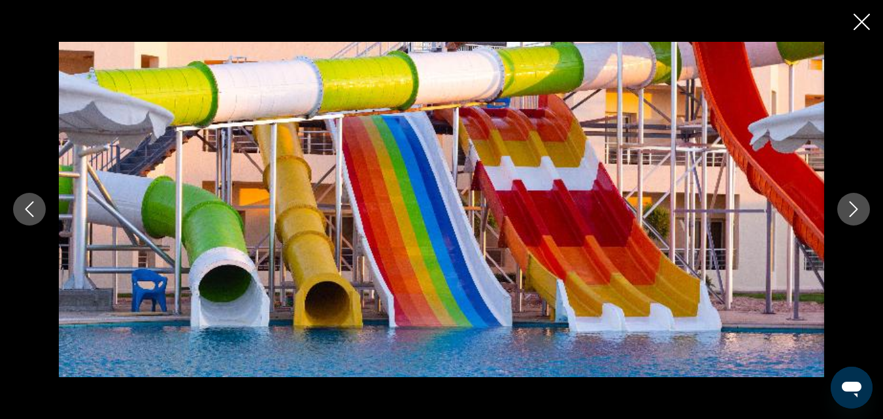
scroll to position [728, 0]
click at [846, 202] on icon "Next image" at bounding box center [853, 209] width 16 height 16
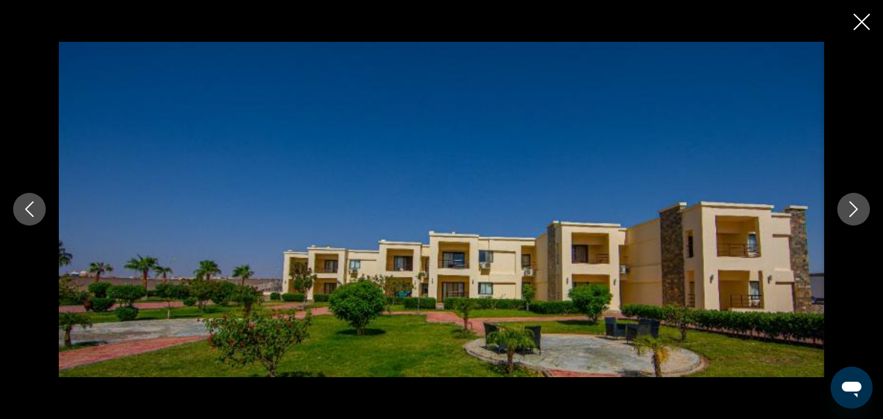
click at [840, 204] on button "Next image" at bounding box center [853, 209] width 33 height 33
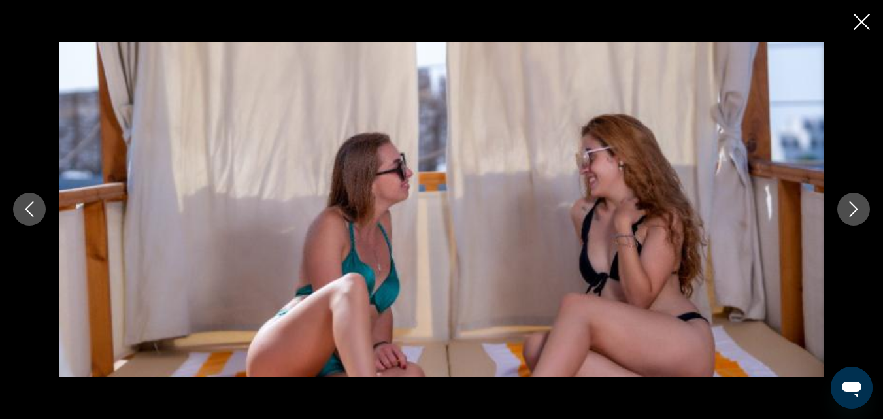
click at [839, 205] on button "Next image" at bounding box center [853, 209] width 33 height 33
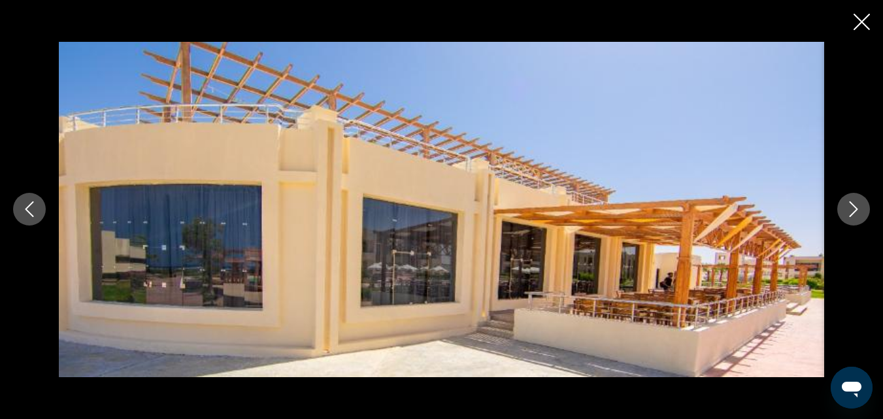
click at [839, 205] on button "Next image" at bounding box center [853, 209] width 33 height 33
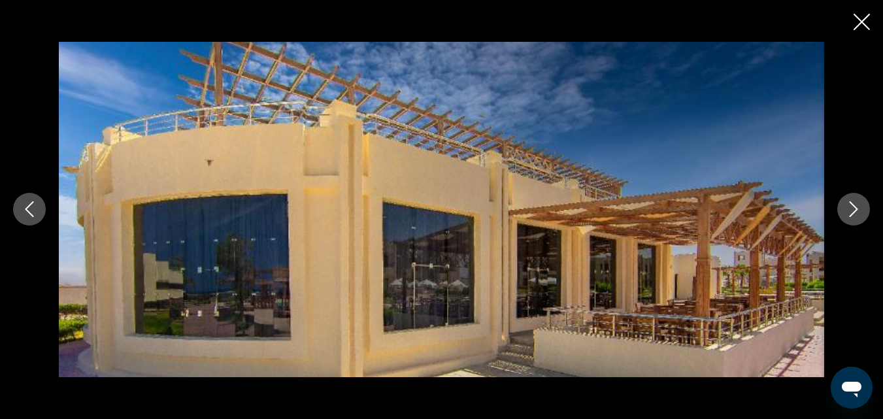
click at [839, 205] on button "Next image" at bounding box center [853, 209] width 33 height 33
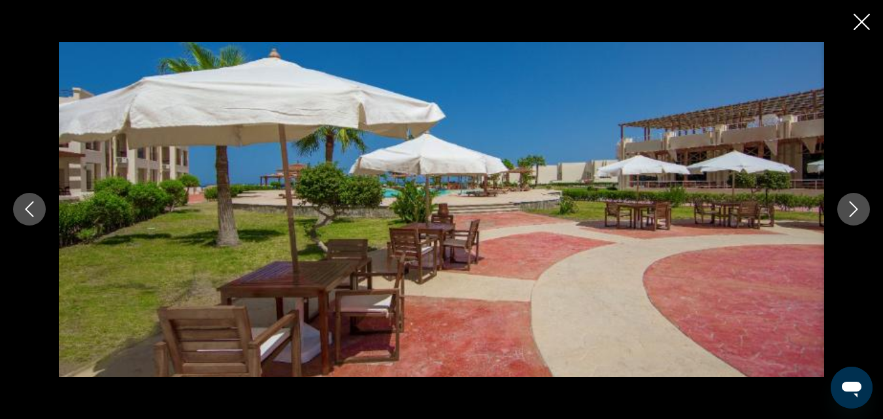
click at [839, 205] on button "Next image" at bounding box center [853, 209] width 33 height 33
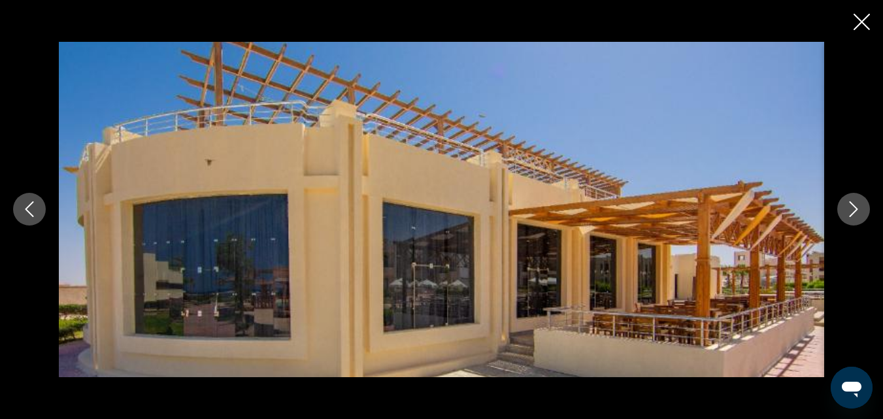
click at [839, 205] on button "Next image" at bounding box center [853, 209] width 33 height 33
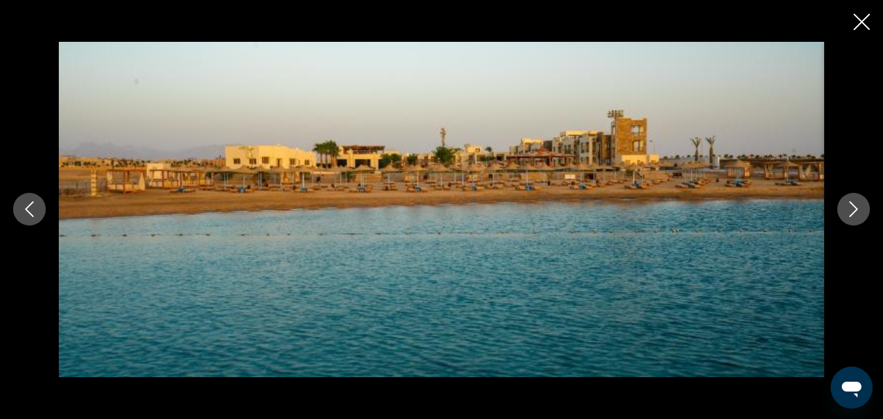
click at [839, 205] on button "Next image" at bounding box center [853, 209] width 33 height 33
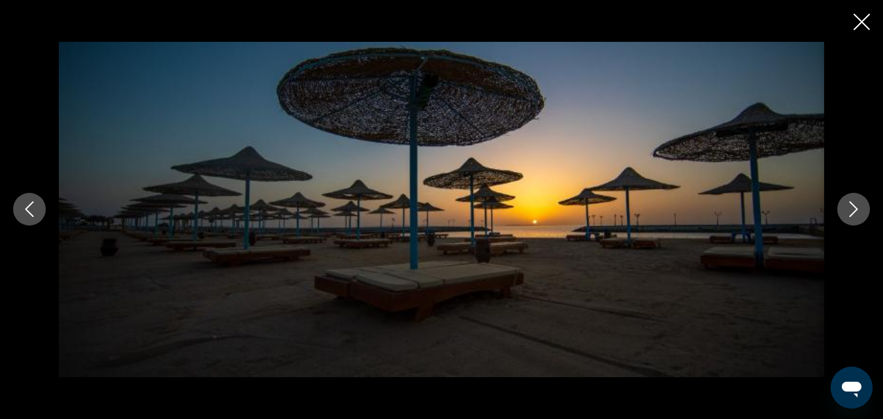
click at [839, 205] on button "Next image" at bounding box center [853, 209] width 33 height 33
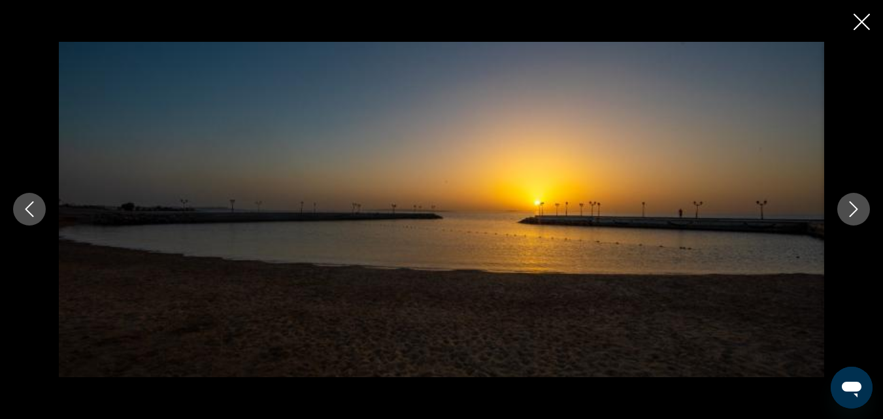
click at [839, 205] on button "Next image" at bounding box center [853, 209] width 33 height 33
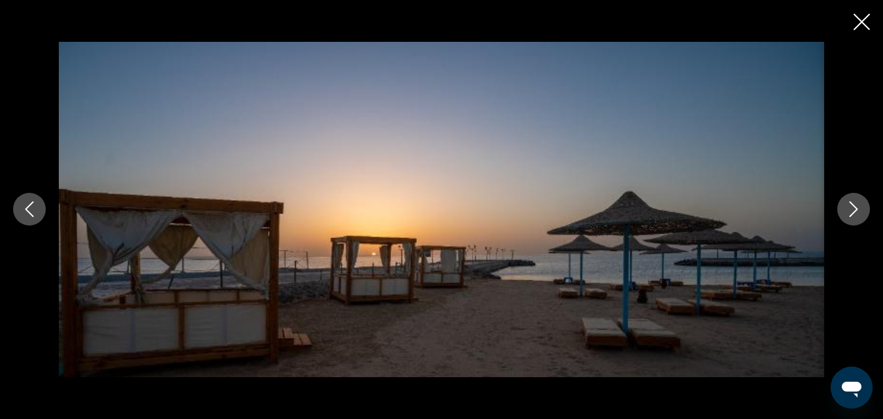
click at [839, 205] on button "Next image" at bounding box center [853, 209] width 33 height 33
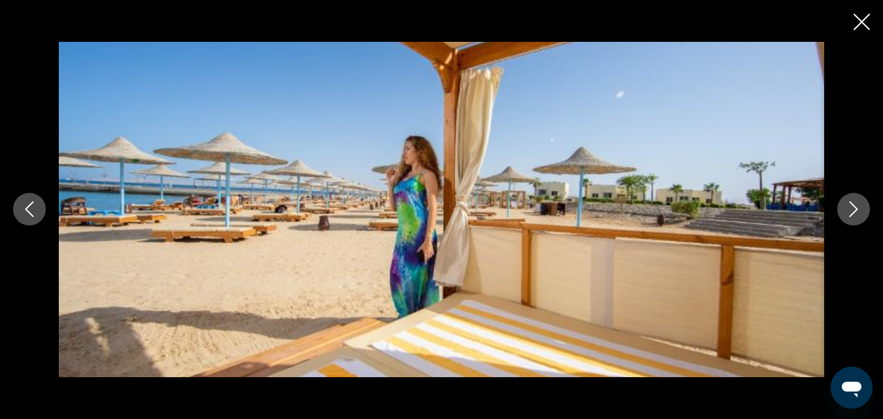
click at [839, 205] on button "Next image" at bounding box center [853, 209] width 33 height 33
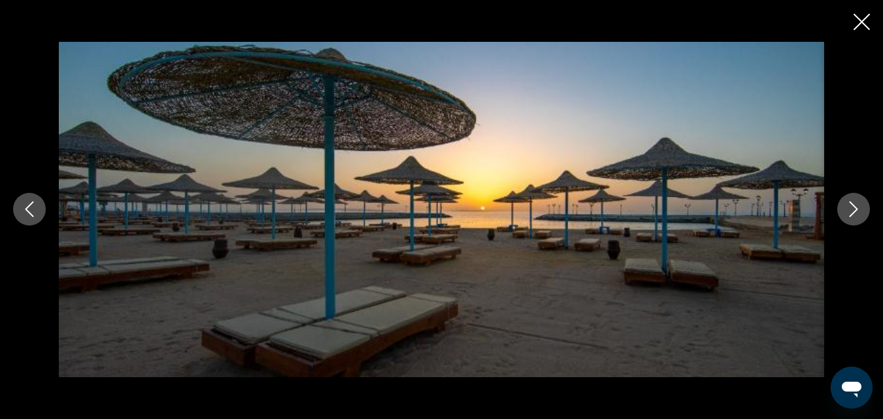
click at [839, 205] on button "Next image" at bounding box center [853, 209] width 33 height 33
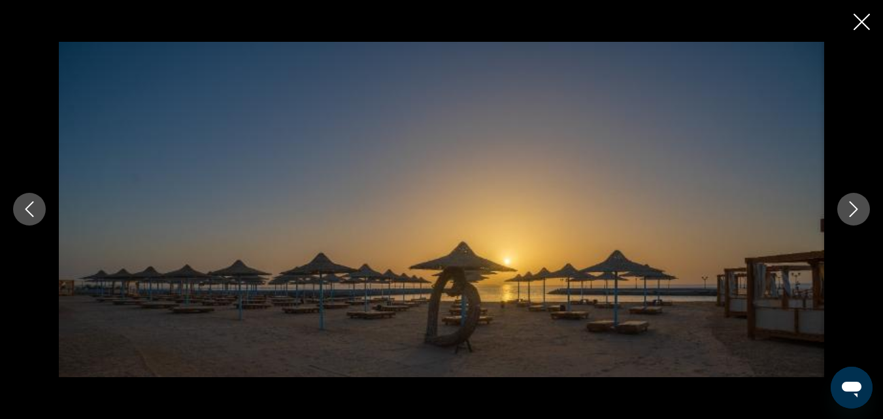
click at [839, 205] on button "Next image" at bounding box center [853, 209] width 33 height 33
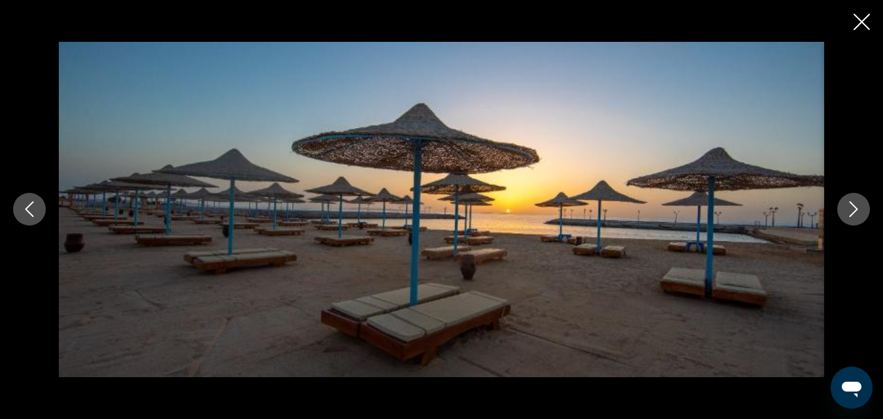
click at [839, 205] on button "Next image" at bounding box center [853, 209] width 33 height 33
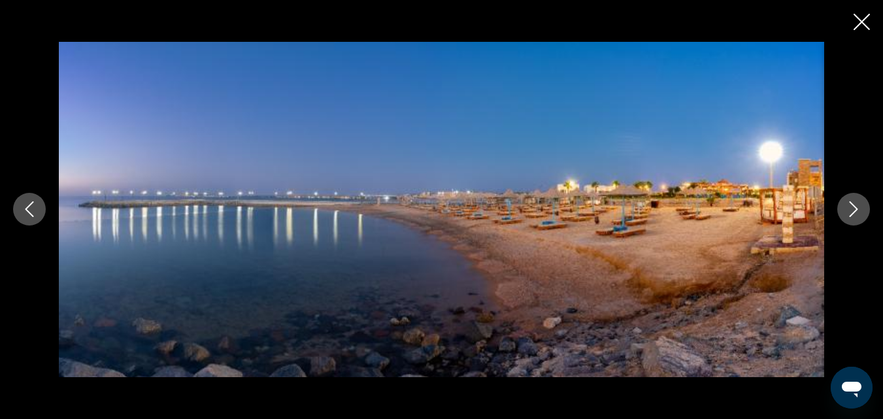
click at [839, 205] on button "Next image" at bounding box center [853, 209] width 33 height 33
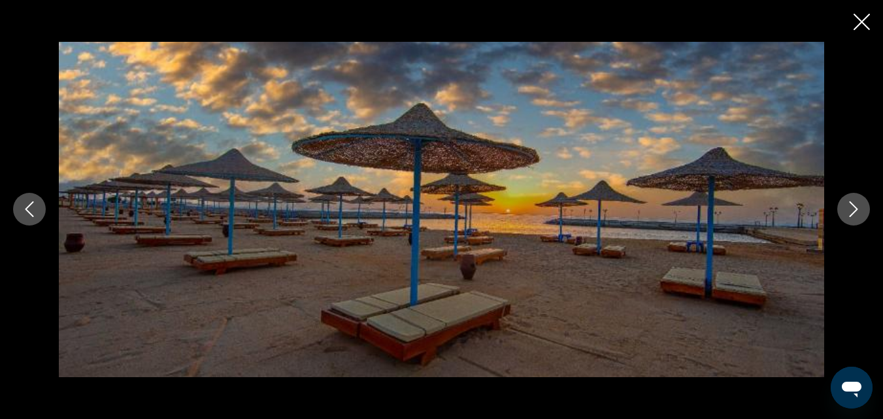
click at [839, 205] on button "Next image" at bounding box center [853, 209] width 33 height 33
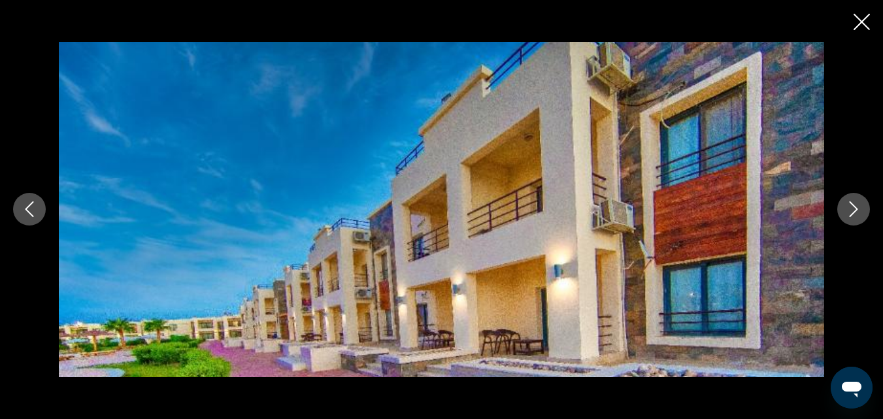
click at [839, 205] on button "Next image" at bounding box center [853, 209] width 33 height 33
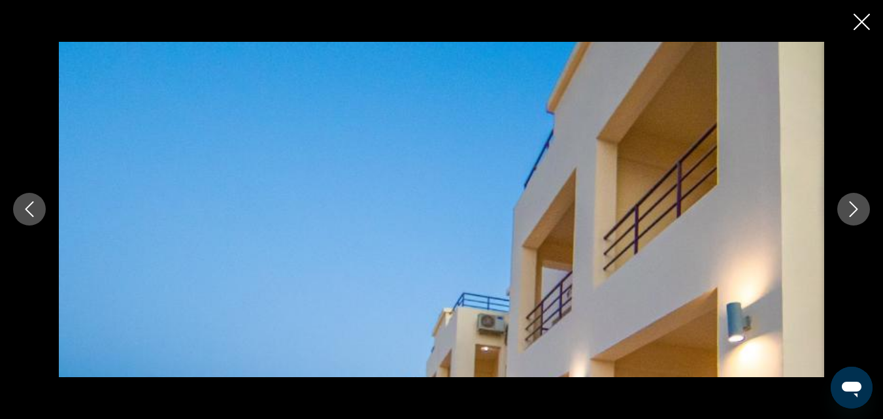
scroll to position [1904, 0]
click at [866, 25] on icon "Close slideshow" at bounding box center [861, 22] width 16 height 16
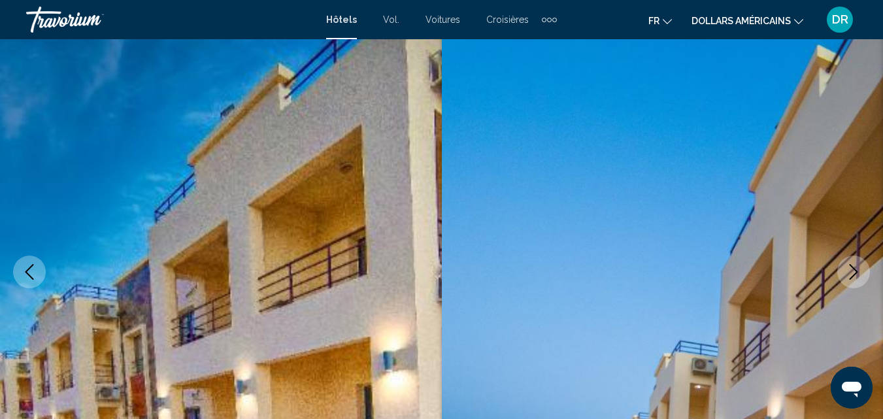
scroll to position [0, 0]
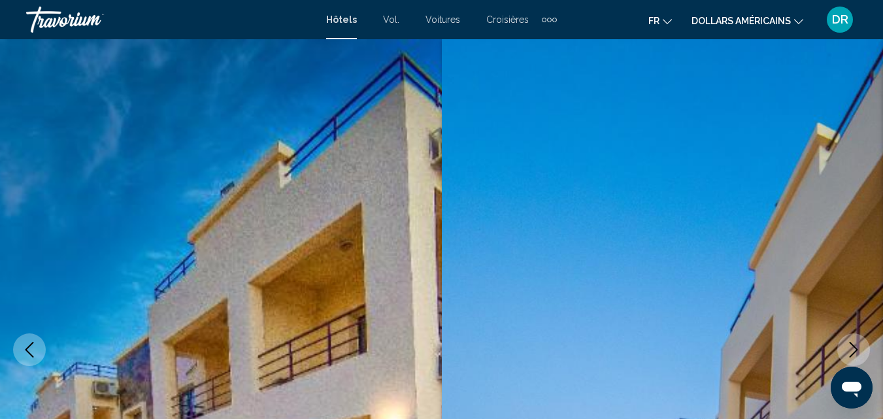
click at [450, 22] on font "Voitures" at bounding box center [442, 19] width 35 height 10
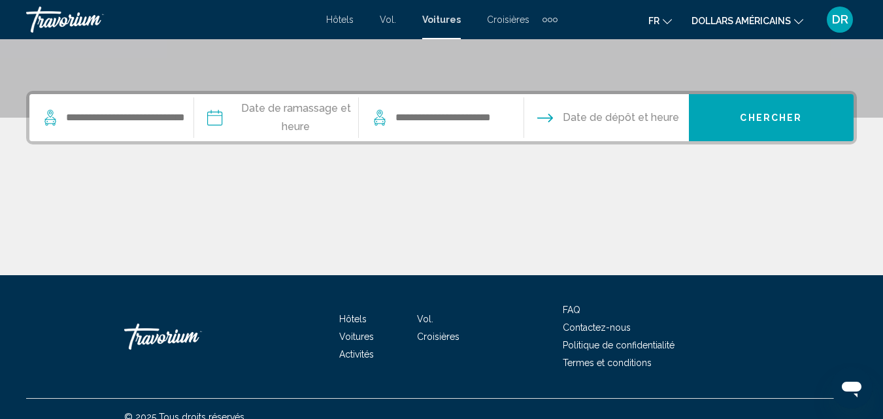
scroll to position [291, 0]
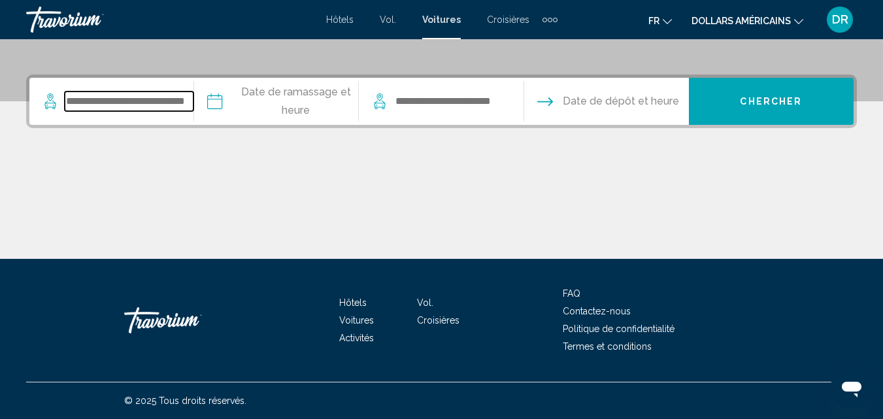
click at [146, 95] on input "Search widget" at bounding box center [129, 101] width 129 height 20
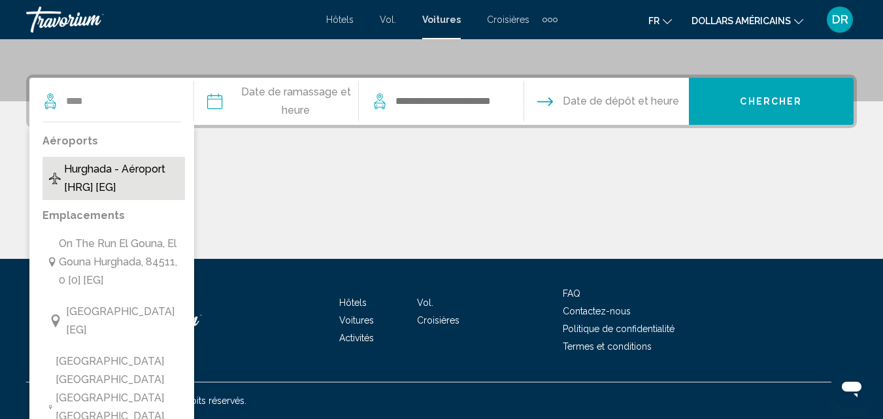
click at [110, 171] on span "Hurghada - Aéroport [HRG] [EG]" at bounding box center [121, 178] width 114 height 37
type input "**********"
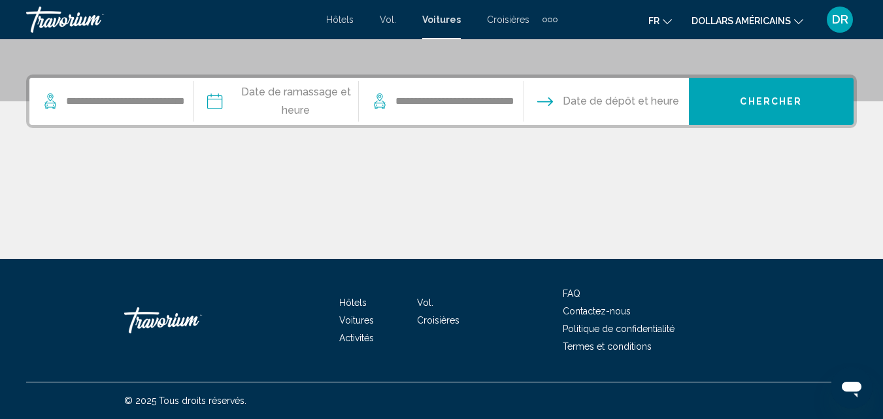
click at [274, 96] on input "Pickup date" at bounding box center [276, 103] width 170 height 51
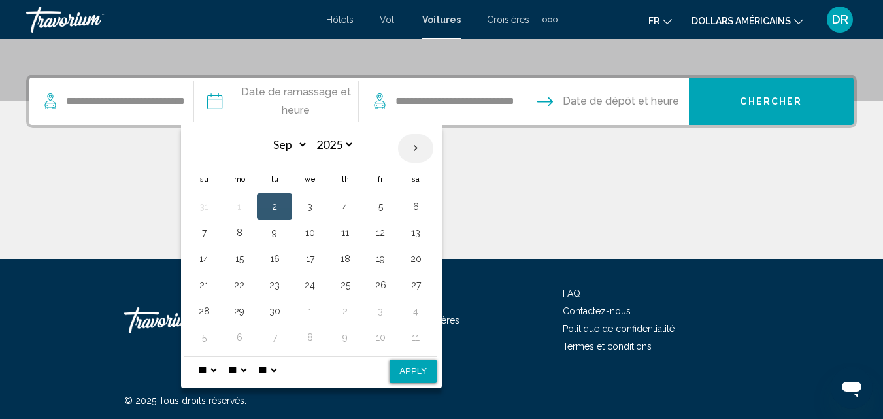
click at [416, 149] on th "Next month" at bounding box center [415, 148] width 35 height 29
select select "*"
click at [276, 317] on button "28" at bounding box center [274, 311] width 21 height 18
click at [416, 367] on button "Apply" at bounding box center [412, 371] width 47 height 24
type input "**********"
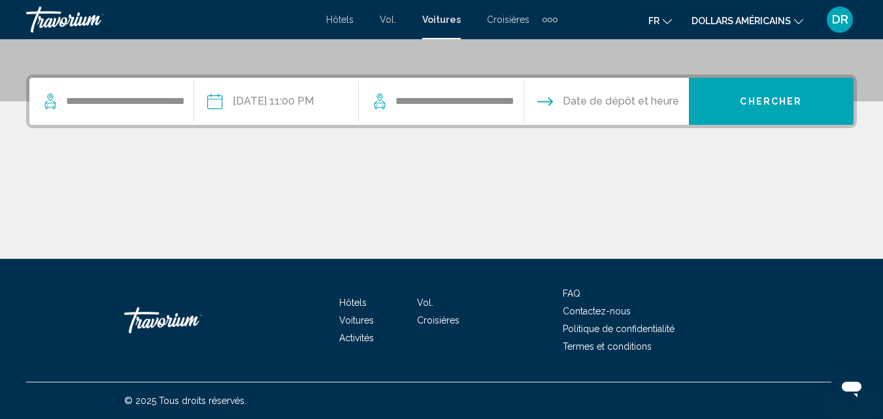
click at [303, 103] on input "**********" at bounding box center [276, 103] width 170 height 51
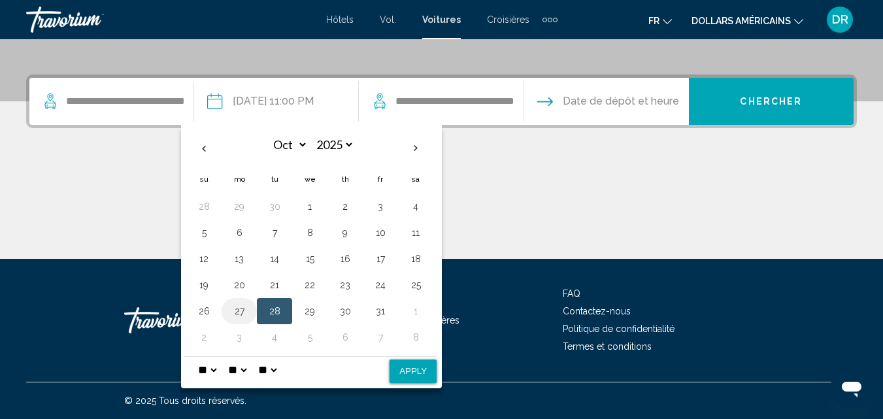
click at [240, 311] on button "27" at bounding box center [239, 311] width 21 height 18
click at [214, 371] on select "* * * * * * * * * ** ** **" at bounding box center [207, 370] width 24 height 26
select select "**"
click at [195, 357] on select "* * * * * * * * * ** ** **" at bounding box center [207, 370] width 24 height 26
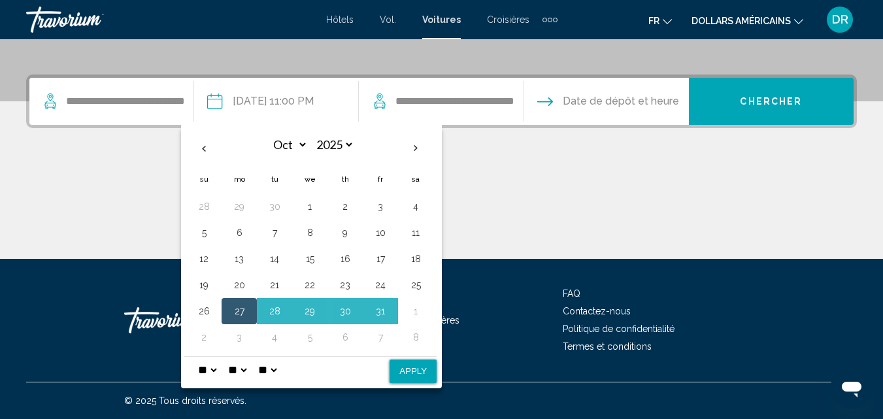
click at [414, 372] on button "Apply" at bounding box center [412, 371] width 47 height 24
type input "**********"
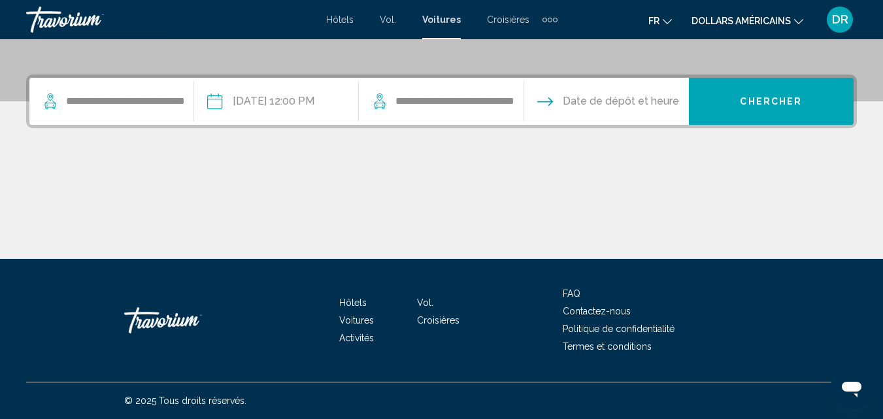
click at [325, 106] on input "**********" at bounding box center [276, 103] width 170 height 51
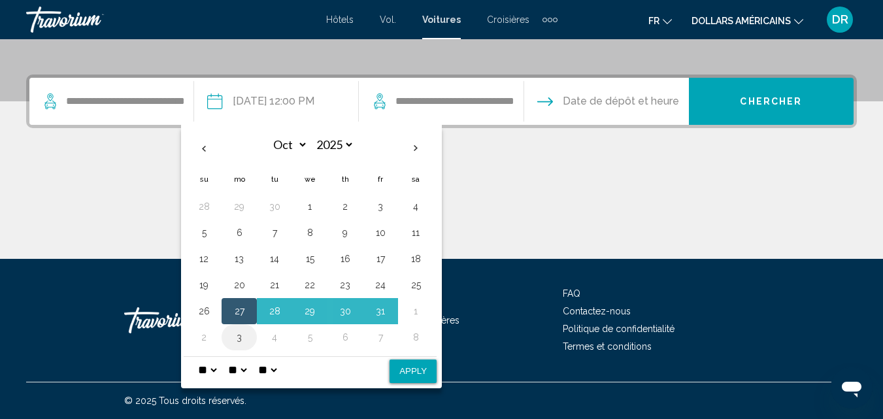
click at [240, 338] on button "3" at bounding box center [239, 337] width 21 height 18
select select "**"
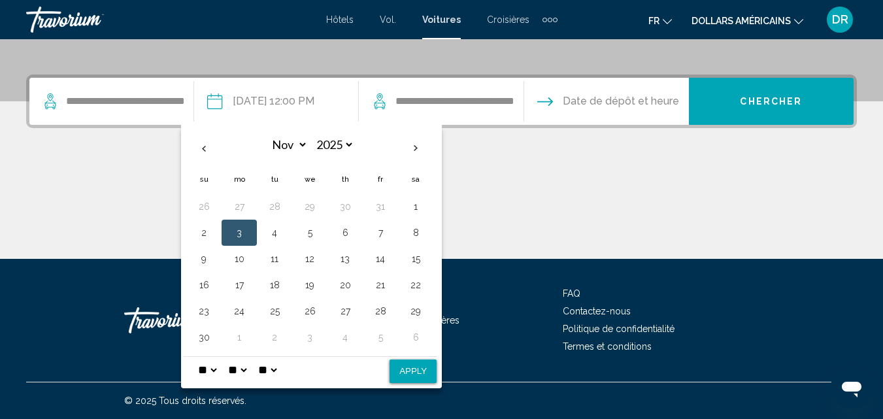
click at [413, 367] on button "Apply" at bounding box center [412, 371] width 47 height 24
type input "**********"
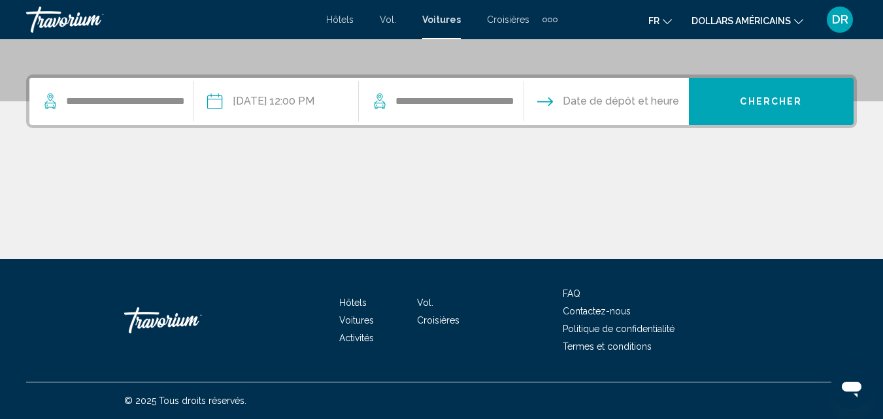
click at [261, 105] on input "**********" at bounding box center [276, 103] width 170 height 51
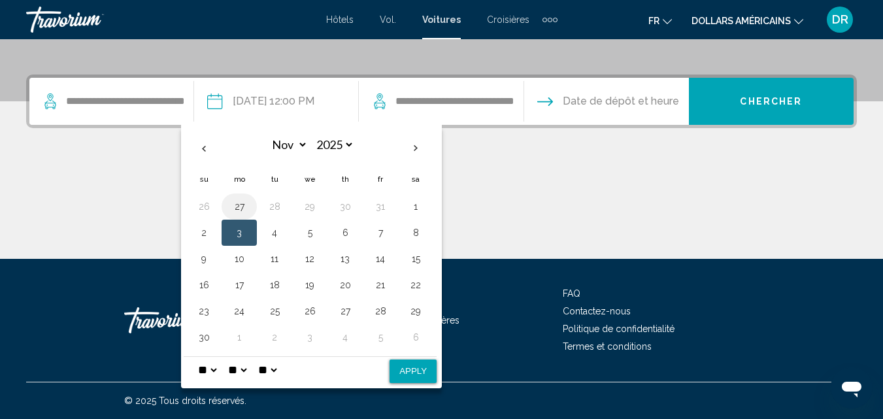
click at [246, 206] on button "27" at bounding box center [239, 206] width 21 height 18
select select "*"
click at [240, 310] on button "27" at bounding box center [239, 311] width 21 height 18
click at [214, 370] on select "* * * * * * * * * ** ** **" at bounding box center [207, 370] width 24 height 26
select select "*"
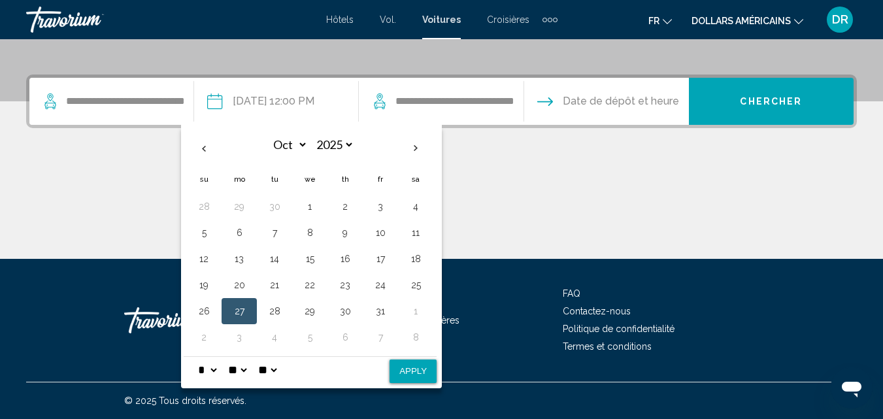
click at [195, 357] on select "* * * * * * * * * ** ** **" at bounding box center [207, 370] width 24 height 26
click at [380, 313] on button "31" at bounding box center [380, 311] width 21 height 18
click at [238, 311] on button "27" at bounding box center [239, 311] width 21 height 18
click at [413, 372] on button "Apply" at bounding box center [412, 371] width 47 height 24
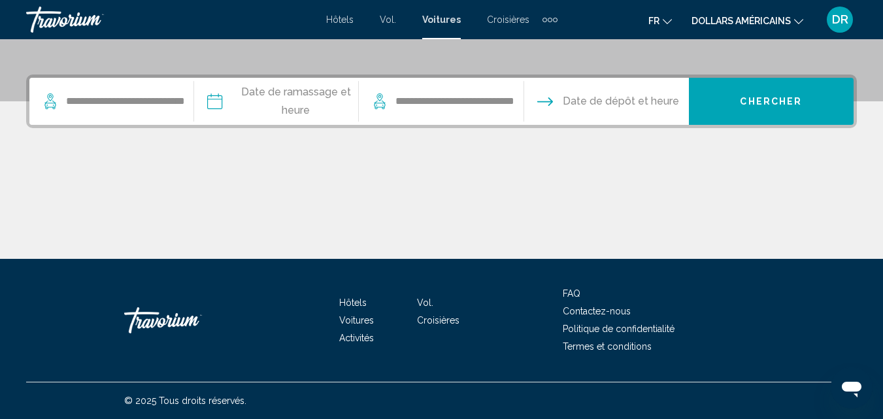
type input "**********"
select select "*"
select select "**"
click at [593, 106] on input "Drop-off date" at bounding box center [606, 103] width 170 height 51
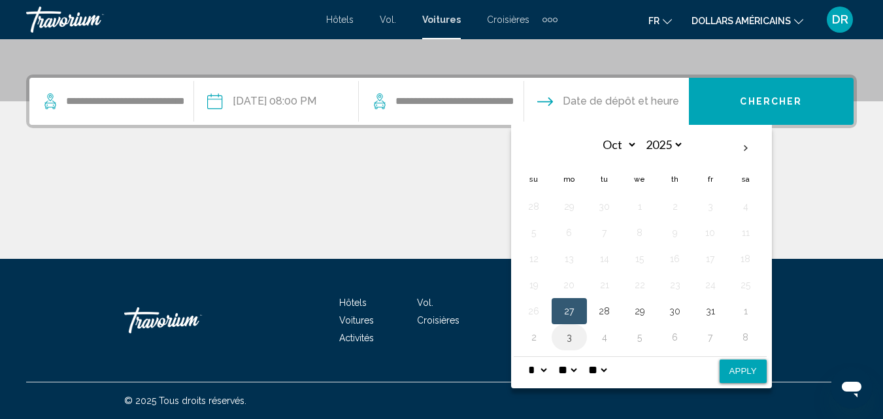
click at [572, 338] on button "3" at bounding box center [569, 337] width 21 height 18
select select "**"
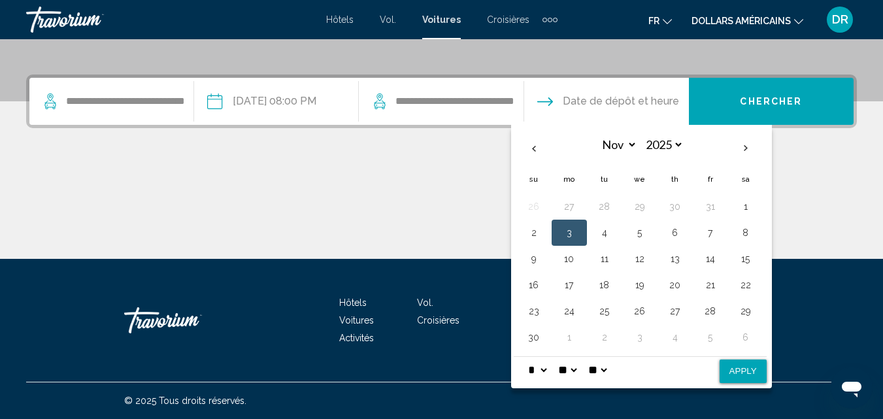
click at [749, 376] on button "Apply" at bounding box center [742, 371] width 47 height 24
type input "**********"
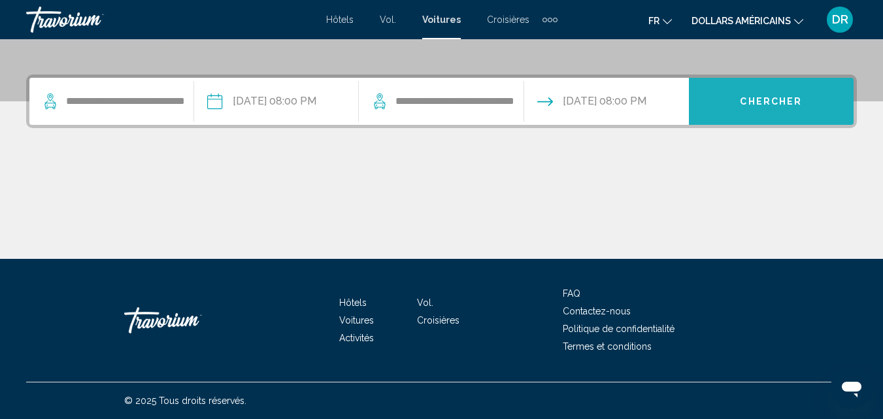
click at [783, 110] on button "Chercher" at bounding box center [771, 101] width 165 height 47
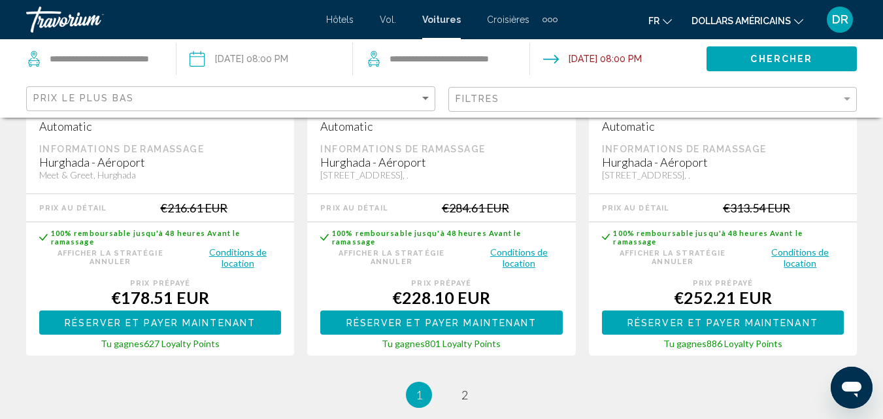
scroll to position [2091, 0]
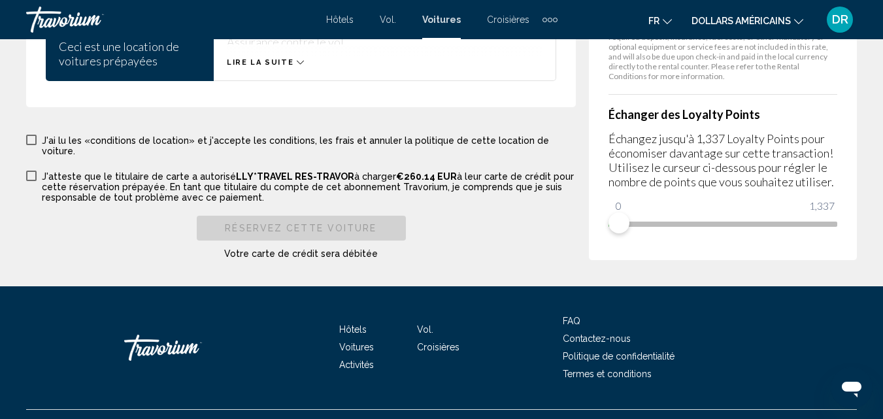
scroll to position [2285, 0]
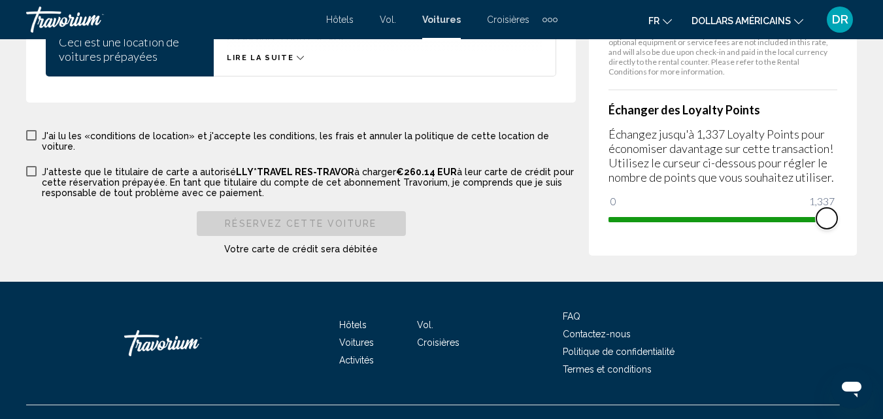
drag, startPoint x: 615, startPoint y: 199, endPoint x: 887, endPoint y: 231, distance: 273.1
click at [553, 19] on div "Éléments de navigation supplémentaires" at bounding box center [555, 20] width 5 height 5
click at [541, 46] on font "Activités" at bounding box center [529, 44] width 35 height 10
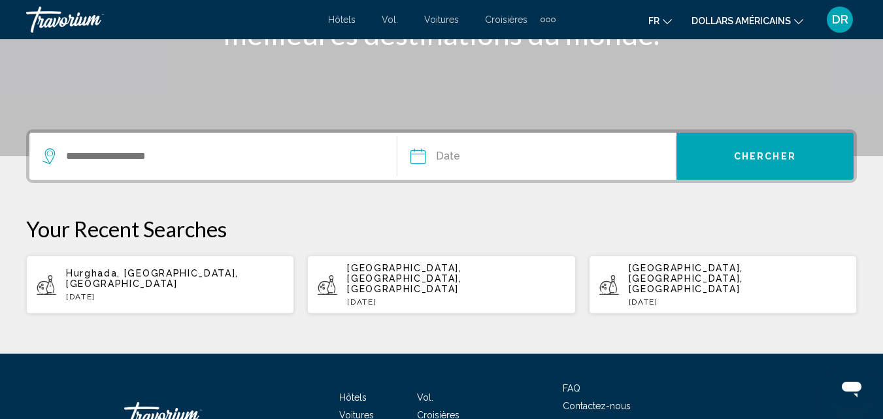
scroll to position [261, 0]
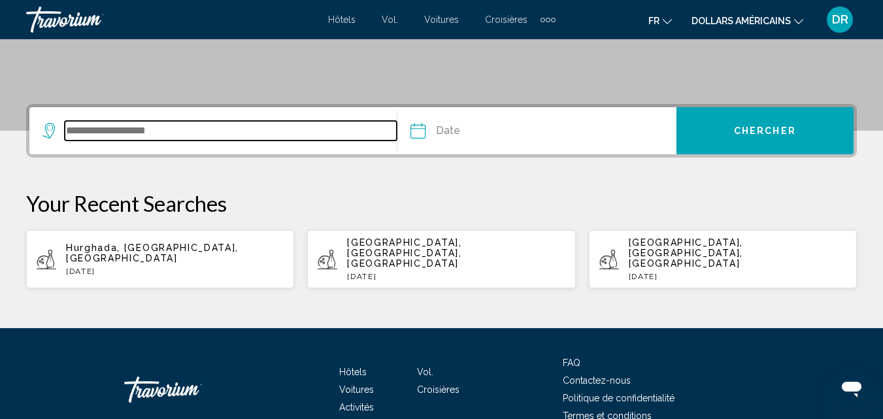
click at [132, 126] on input "Search widget" at bounding box center [231, 131] width 332 height 20
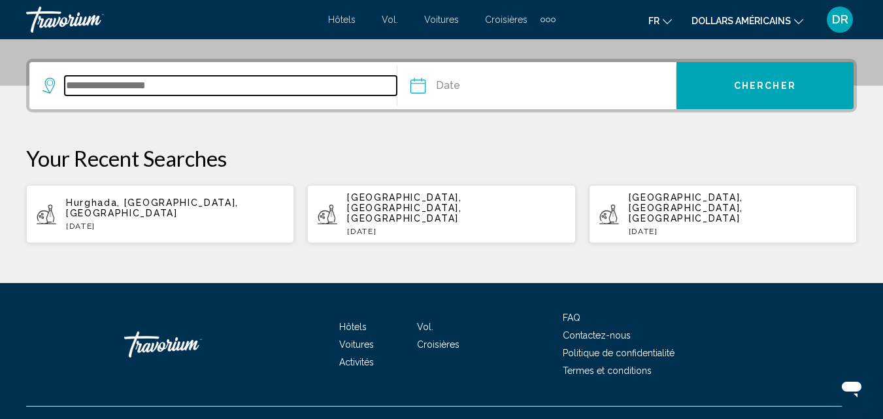
scroll to position [310, 0]
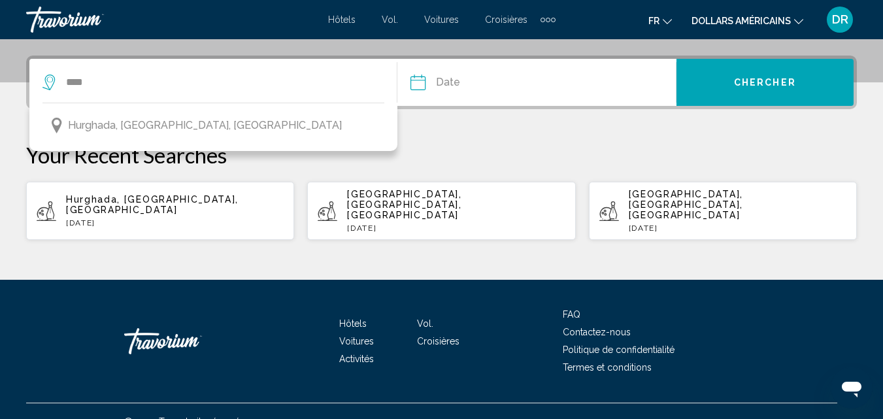
click at [132, 128] on span "Hurghada, [GEOGRAPHIC_DATA], [GEOGRAPHIC_DATA]" at bounding box center [205, 125] width 274 height 18
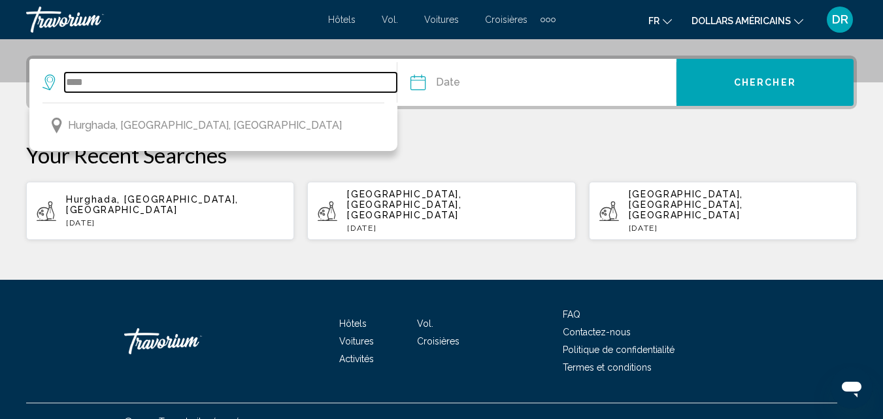
type input "**********"
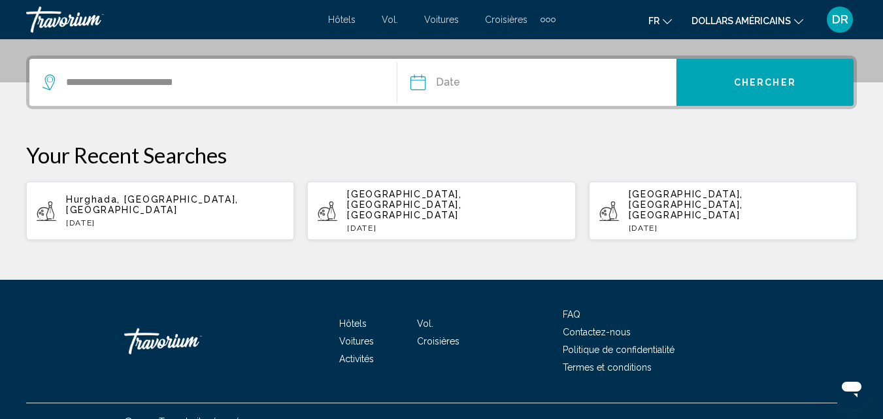
click at [472, 76] on input "Date" at bounding box center [476, 84] width 138 height 51
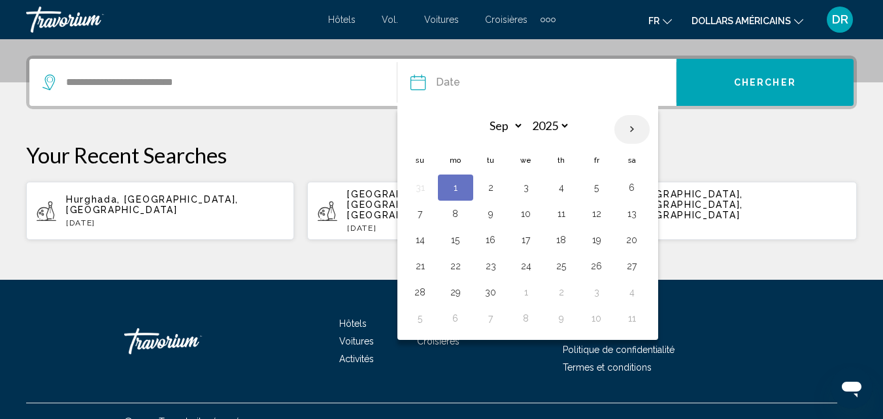
click at [629, 126] on th "Next month" at bounding box center [631, 129] width 35 height 29
select select "*"
click at [533, 293] on button "29" at bounding box center [525, 292] width 21 height 18
type input "**********"
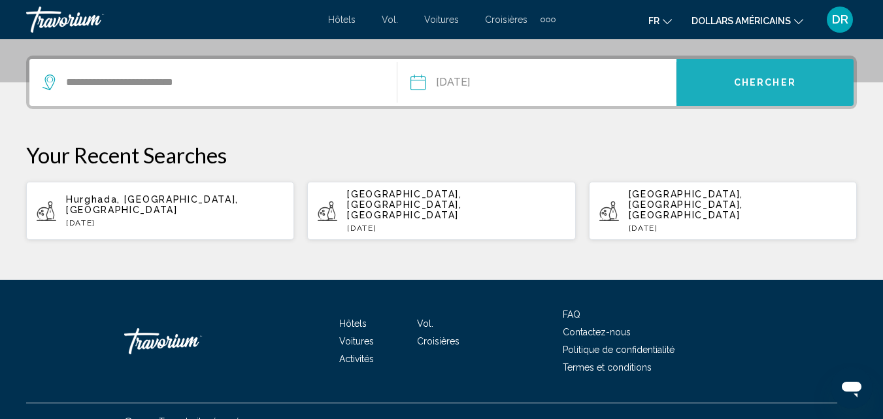
click at [717, 90] on button "Chercher" at bounding box center [764, 82] width 177 height 47
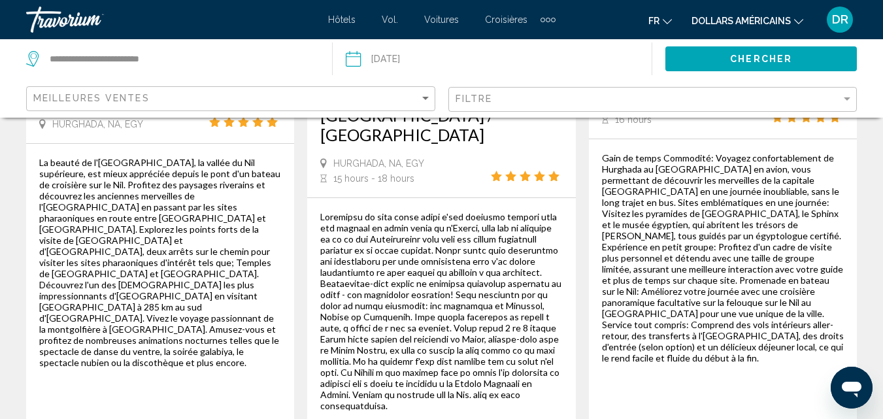
scroll to position [457, 0]
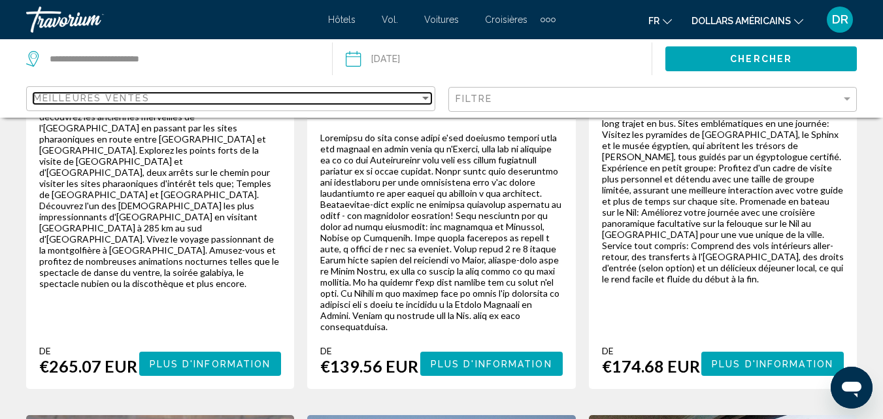
click at [219, 94] on div "Meilleures ventes" at bounding box center [226, 98] width 386 height 10
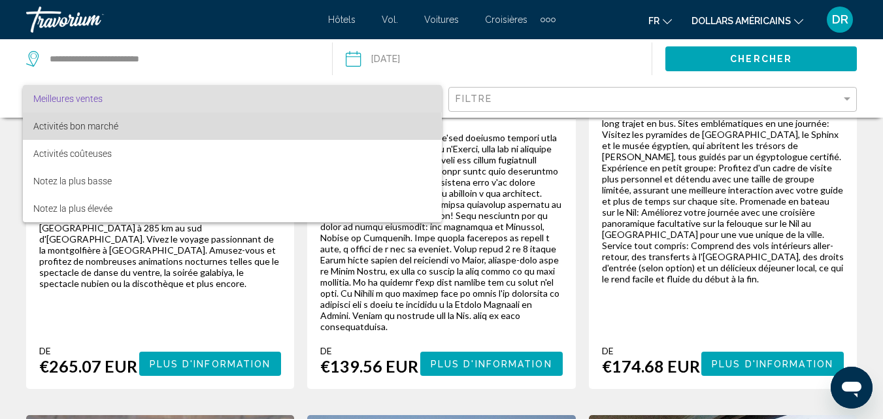
click at [166, 127] on span "Activités bon marché" at bounding box center [232, 125] width 398 height 27
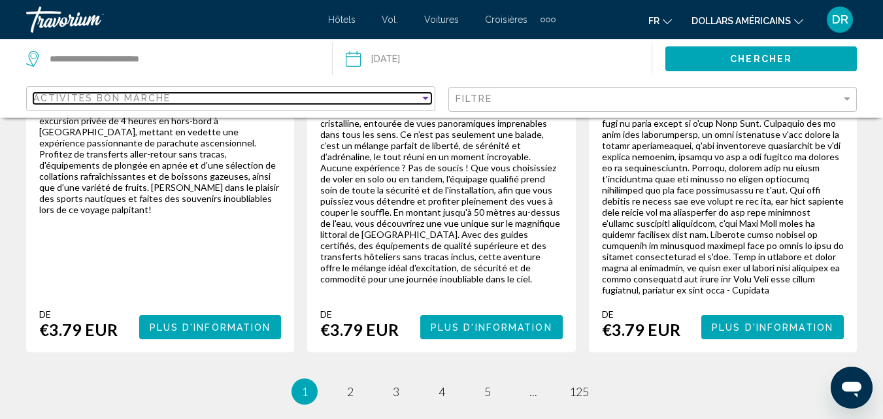
scroll to position [2352, 0]
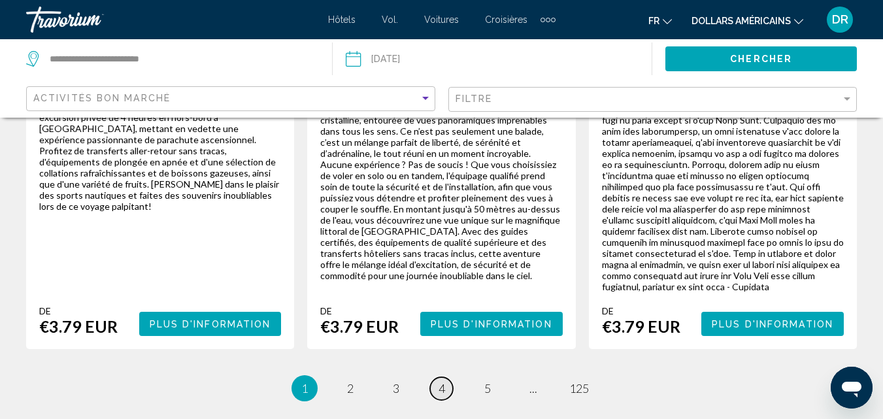
click at [442, 381] on span "4" at bounding box center [441, 388] width 7 height 14
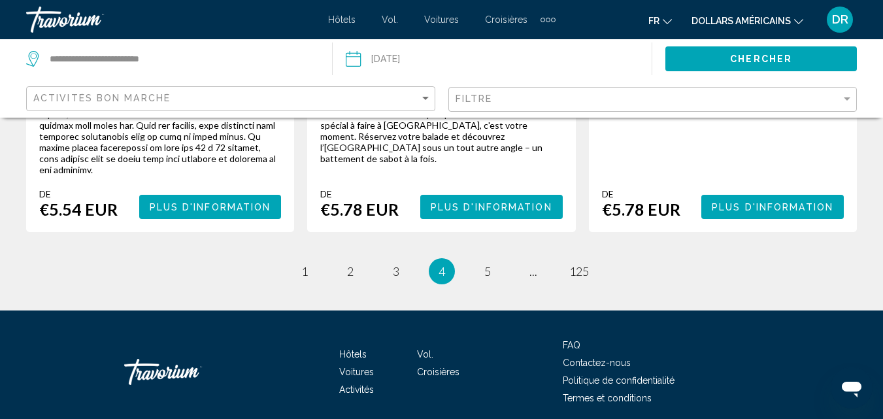
scroll to position [2446, 0]
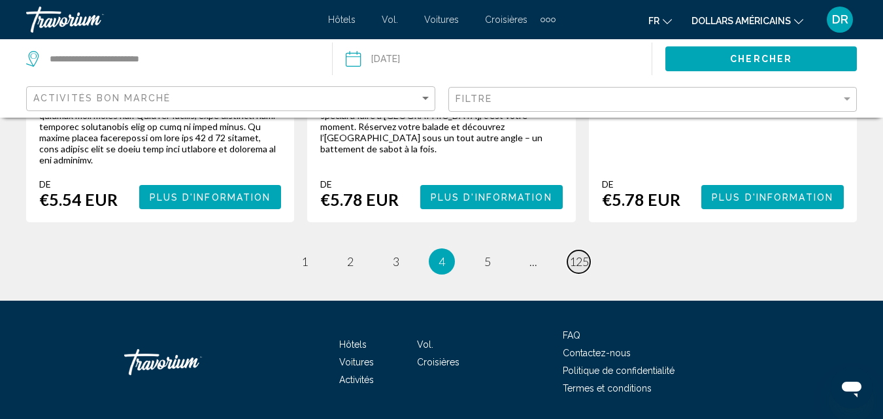
click at [581, 254] on span "125" at bounding box center [579, 261] width 20 height 14
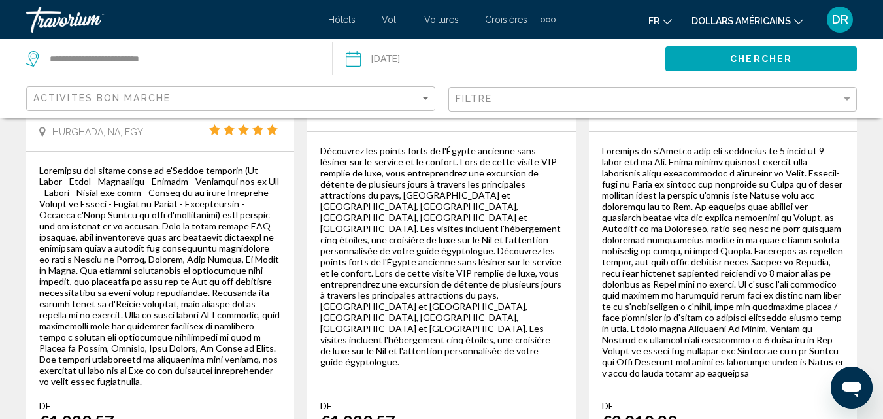
scroll to position [2594, 0]
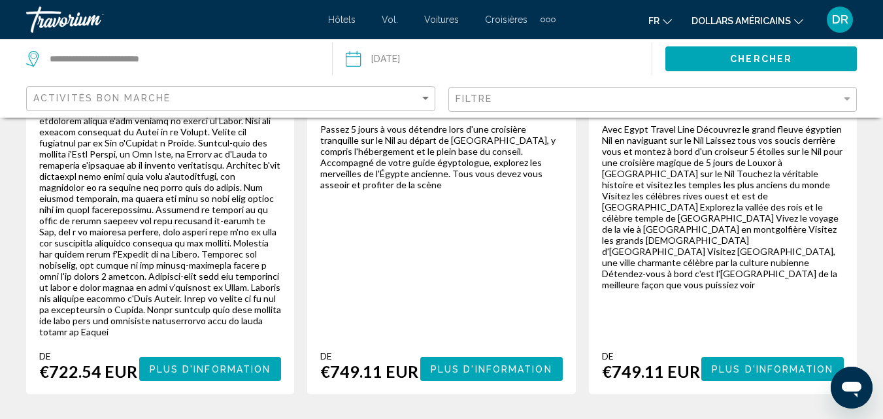
scroll to position [2528, 0]
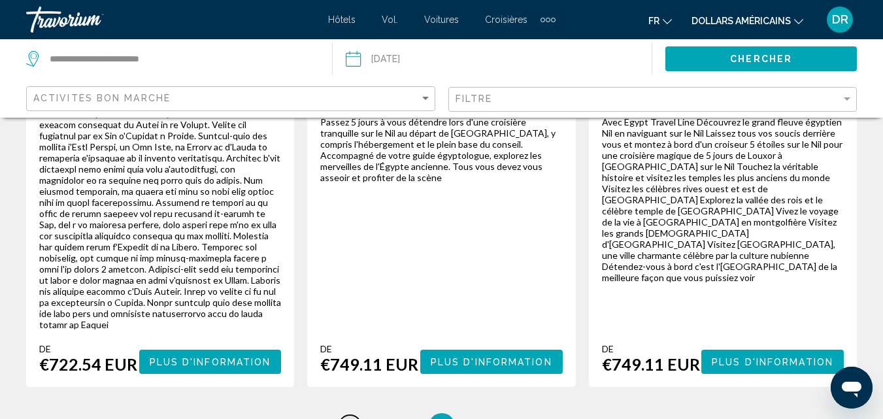
click at [356, 415] on link "page ..." at bounding box center [349, 426] width 23 height 23
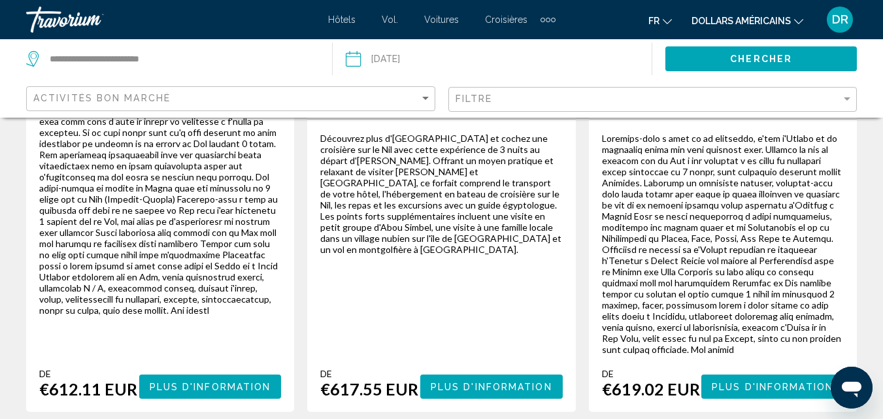
scroll to position [2489, 0]
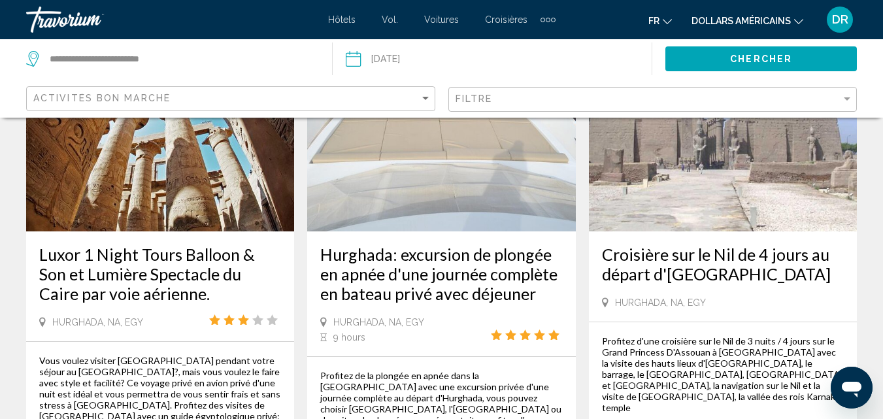
scroll to position [2470, 0]
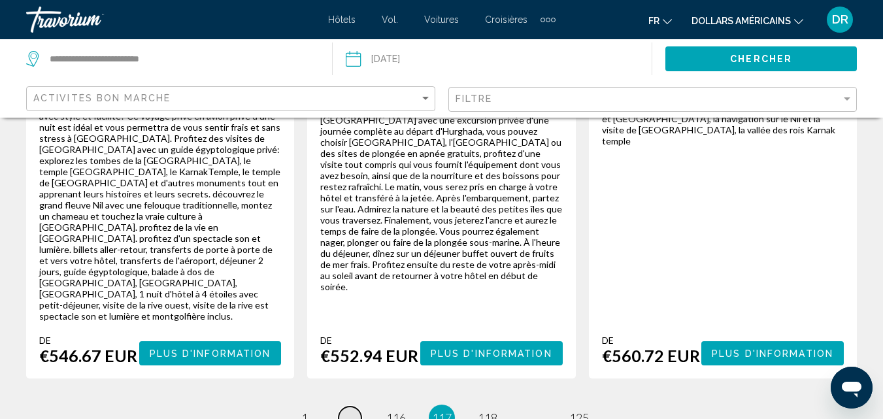
click at [355, 406] on link "page ..." at bounding box center [349, 417] width 23 height 23
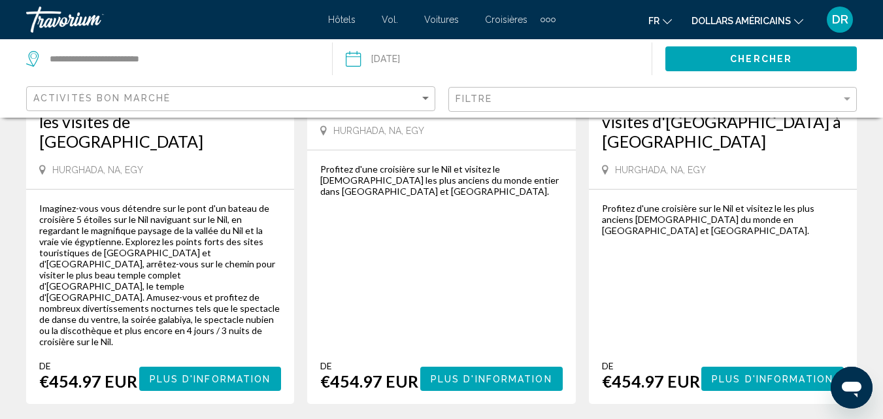
scroll to position [392, 0]
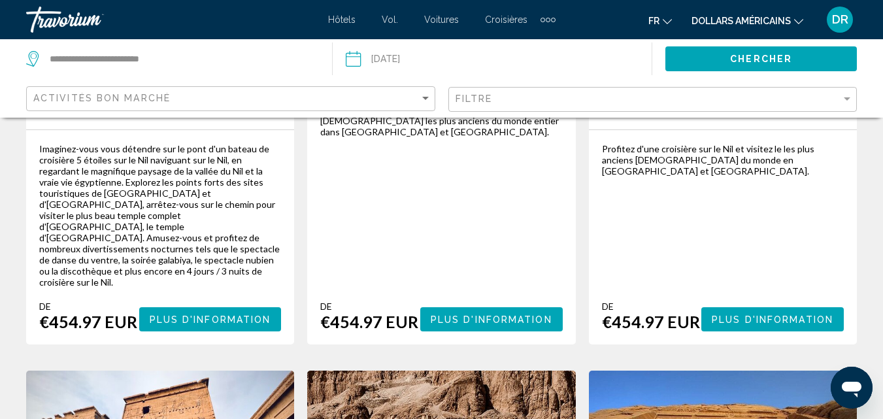
click at [217, 307] on button "Plus d'information" at bounding box center [210, 319] width 142 height 24
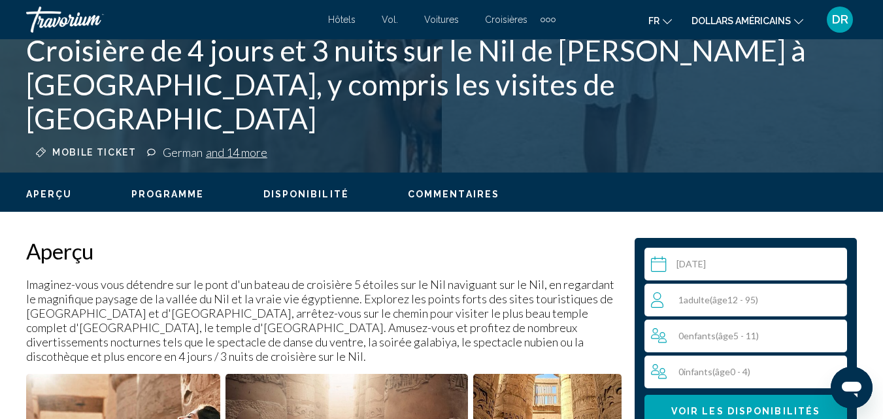
scroll to position [663, 0]
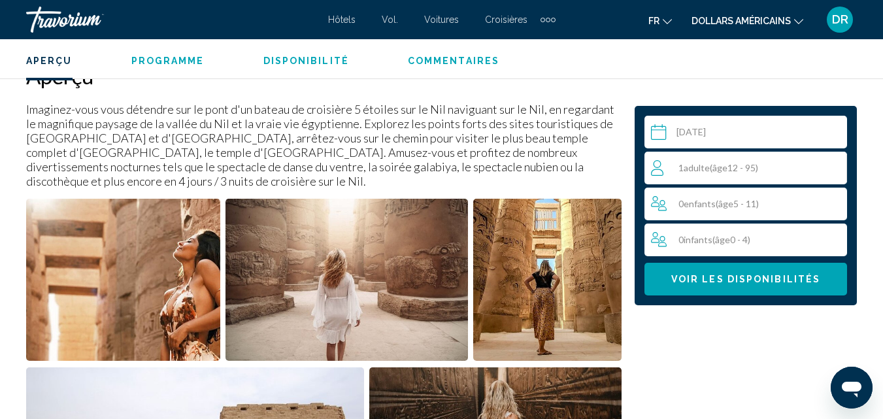
click at [794, 164] on div "1 Adulte Adultes ( âge 12 - 95)" at bounding box center [748, 168] width 195 height 16
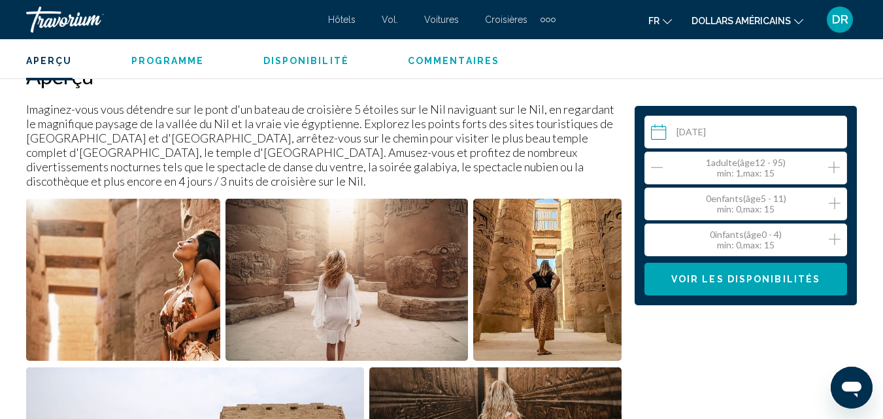
click at [836, 163] on icon "Increment adults" at bounding box center [834, 167] width 12 height 16
click at [834, 203] on icon "Increment children" at bounding box center [834, 203] width 12 height 12
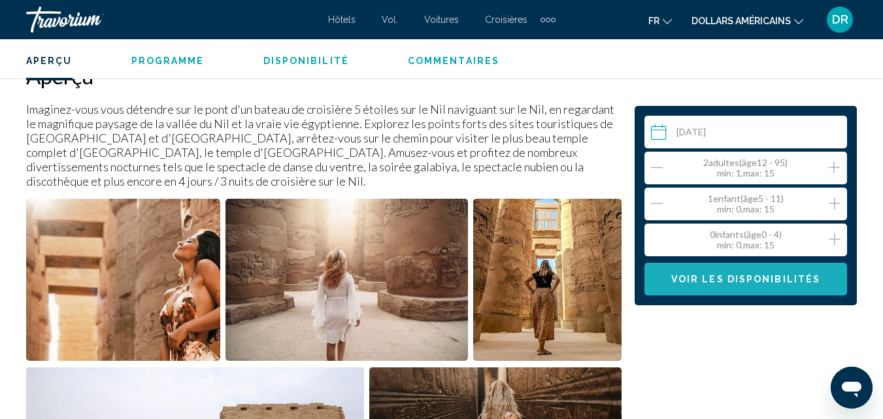
click at [794, 282] on span "Voir les disponibilités" at bounding box center [745, 279] width 149 height 10
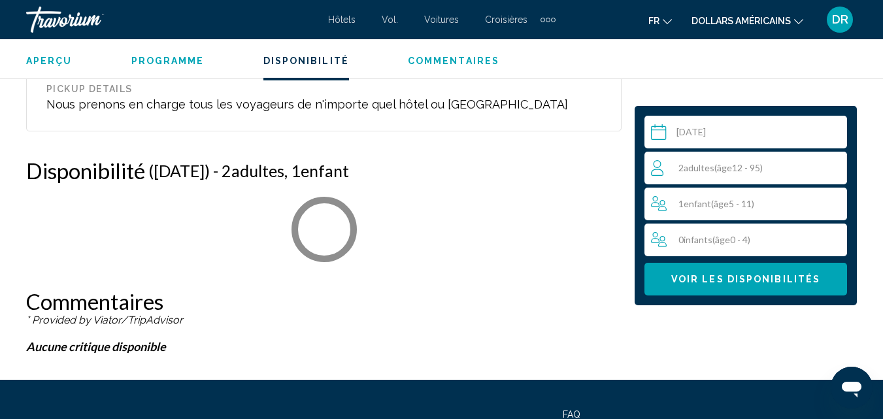
scroll to position [2027, 0]
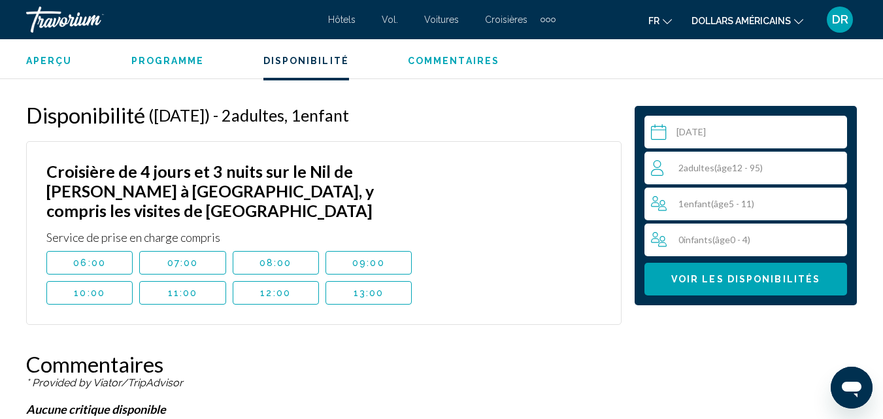
click at [188, 281] on button "11:00" at bounding box center [182, 293] width 86 height 24
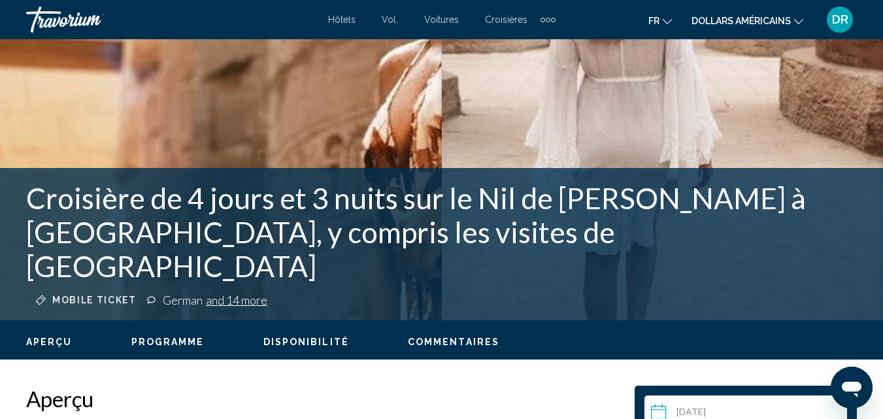
scroll to position [196, 0]
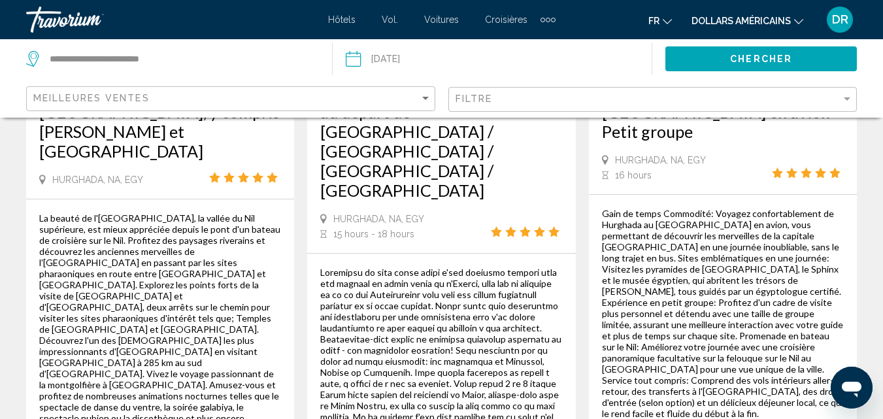
scroll to position [392, 0]
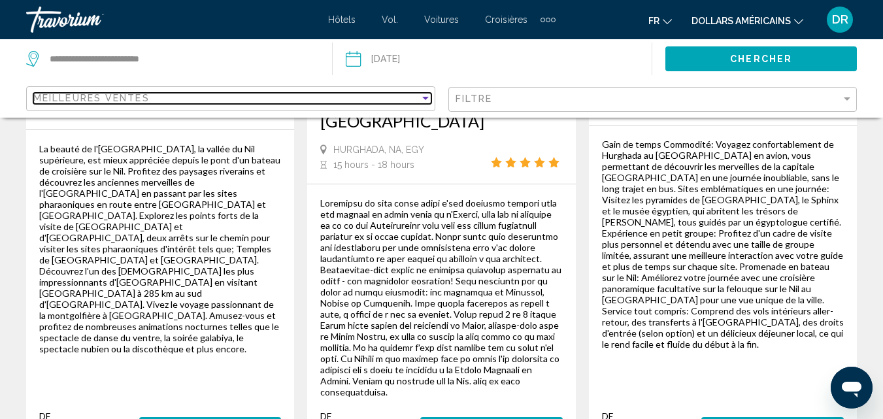
click at [278, 93] on div "Meilleures ventes" at bounding box center [226, 98] width 386 height 10
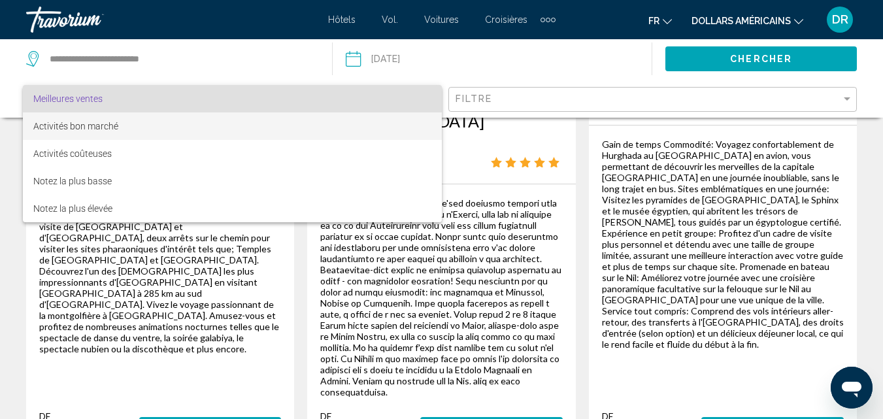
click at [121, 129] on span "Activités bon marché" at bounding box center [232, 125] width 398 height 27
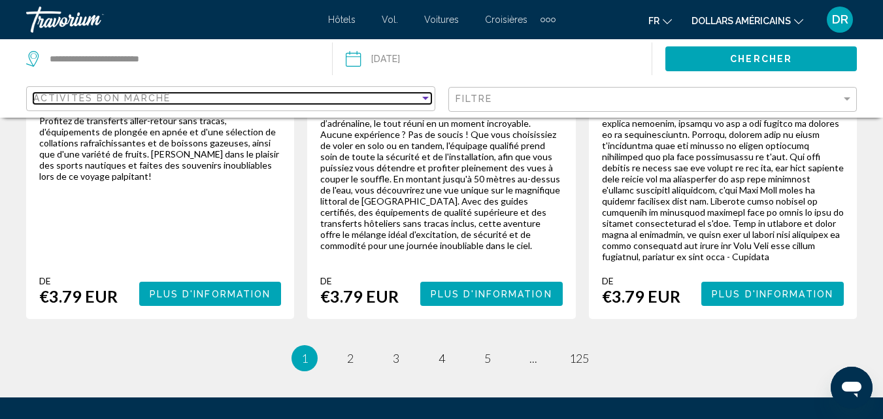
scroll to position [2479, 0]
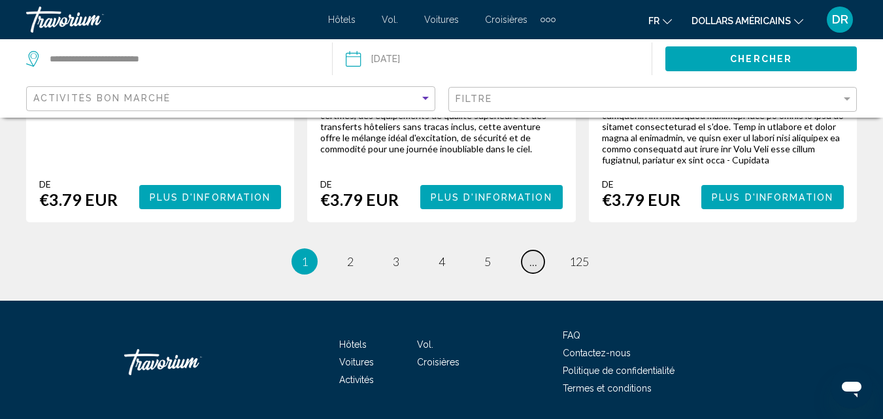
click at [532, 254] on span "..." at bounding box center [533, 261] width 8 height 14
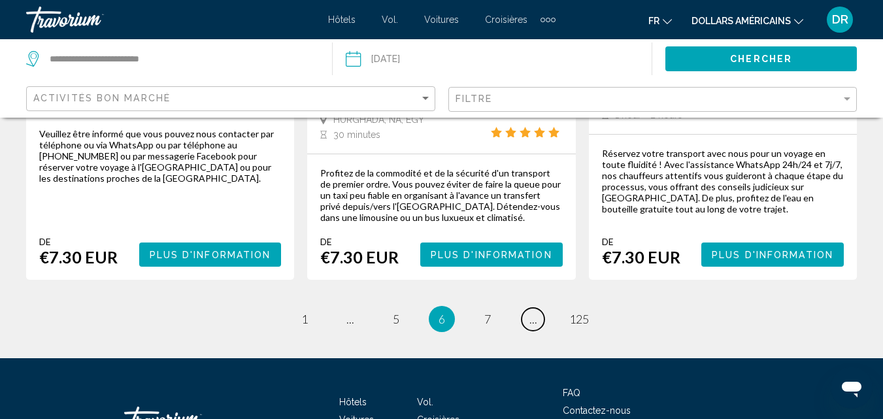
scroll to position [2212, 0]
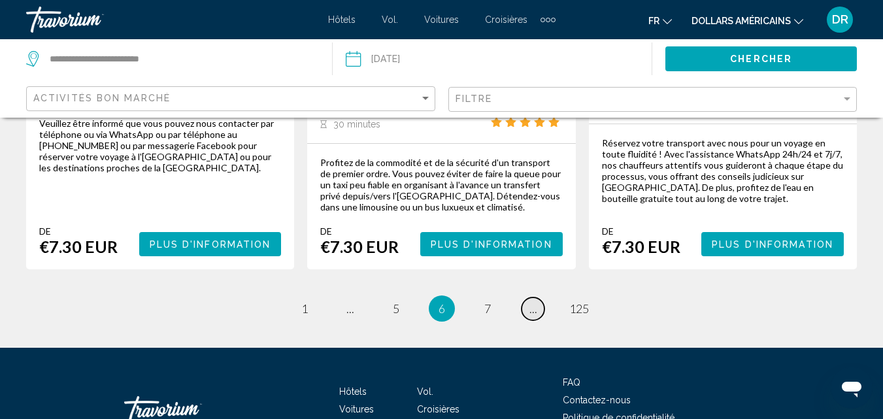
click at [538, 297] on link "page ..." at bounding box center [532, 308] width 23 height 23
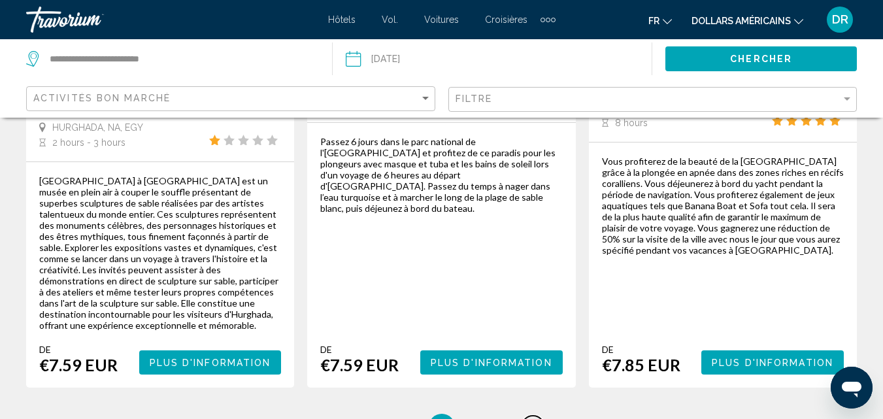
scroll to position [2151, 0]
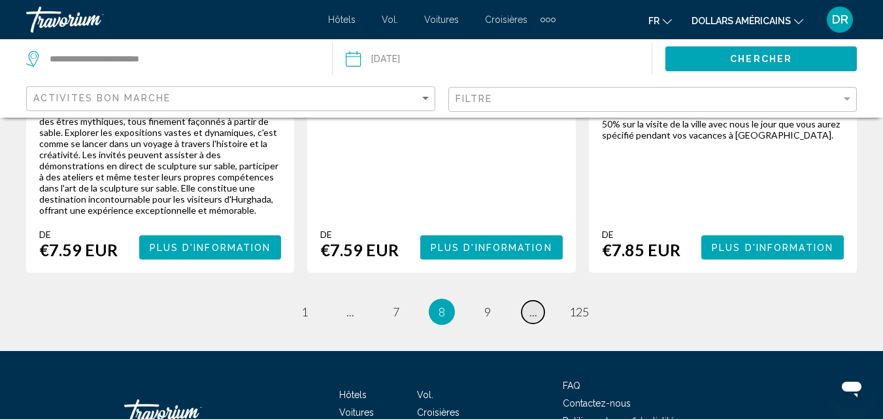
click at [536, 304] on span "..." at bounding box center [533, 311] width 8 height 14
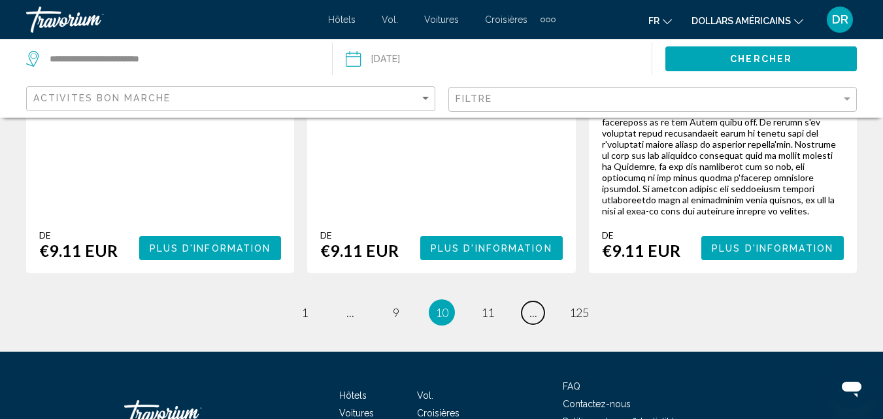
scroll to position [2298, 0]
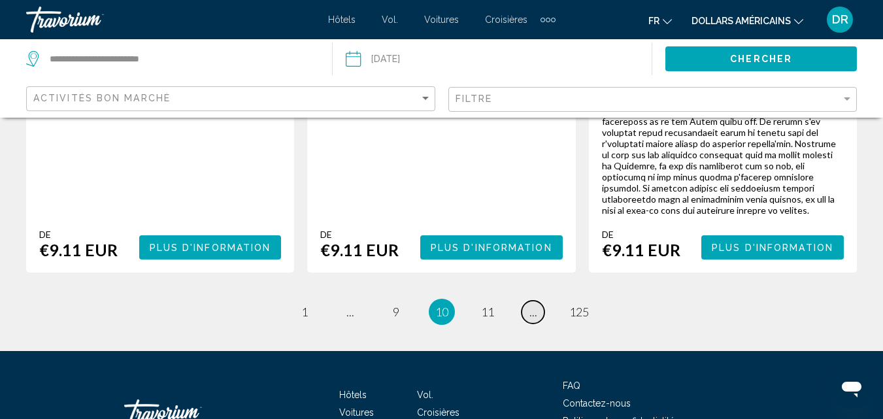
click at [538, 301] on link "page ..." at bounding box center [532, 312] width 23 height 23
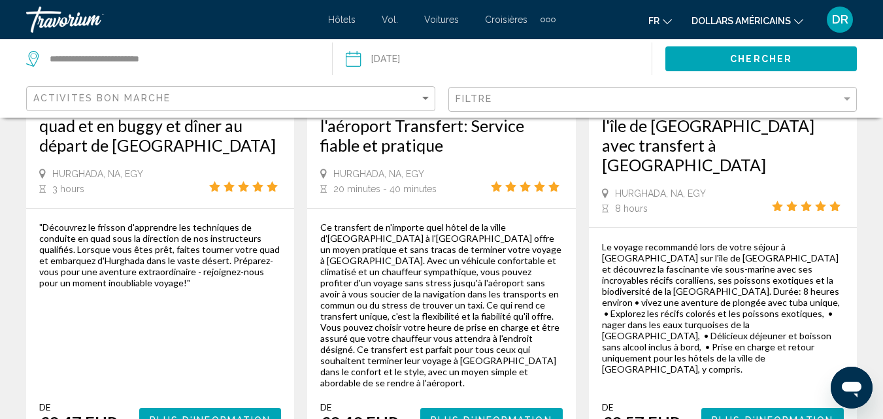
scroll to position [2170, 0]
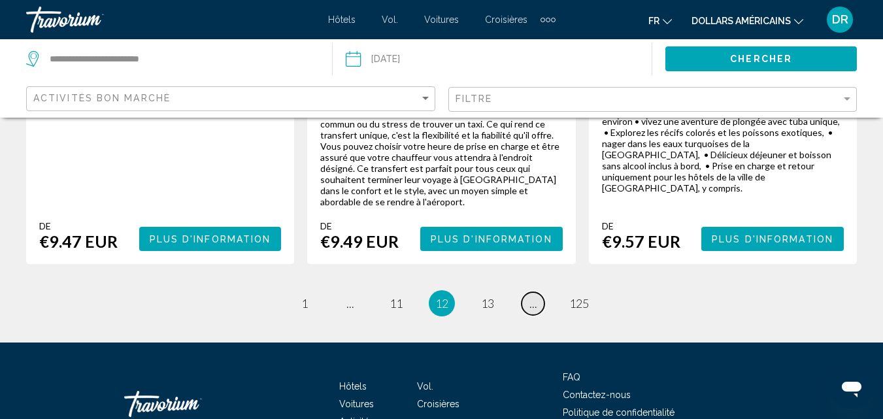
click at [531, 296] on span "..." at bounding box center [533, 303] width 8 height 14
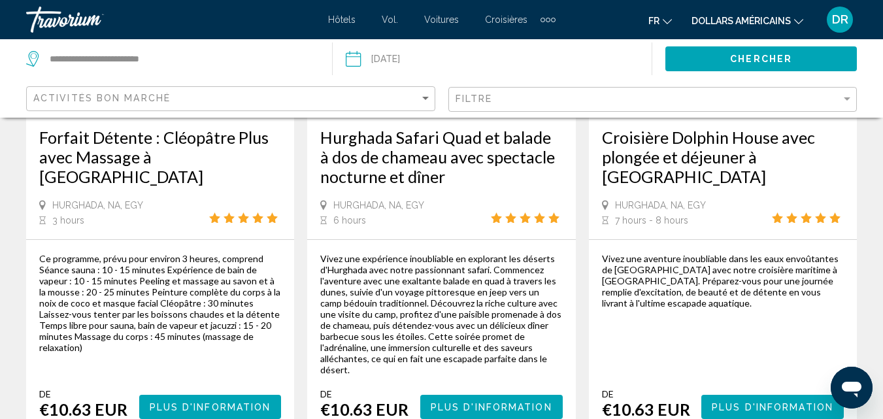
scroll to position [915, 0]
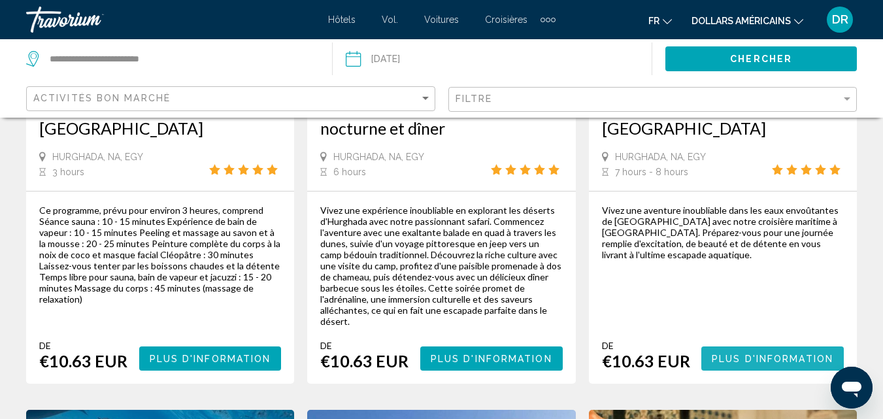
click at [752, 354] on button "Plus d'information" at bounding box center [772, 358] width 142 height 24
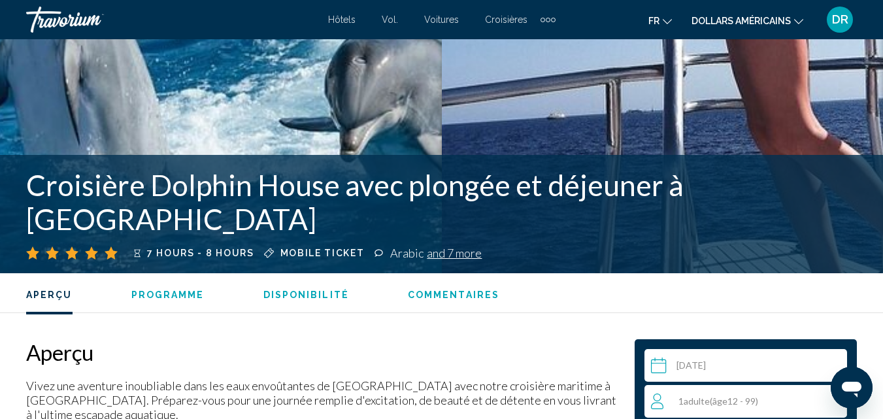
scroll to position [794, 0]
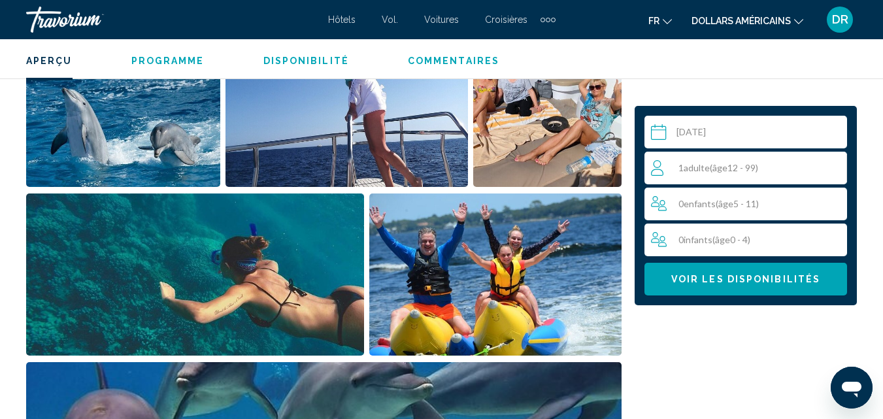
click at [758, 164] on span "( âge 12 - 99)" at bounding box center [734, 167] width 48 height 11
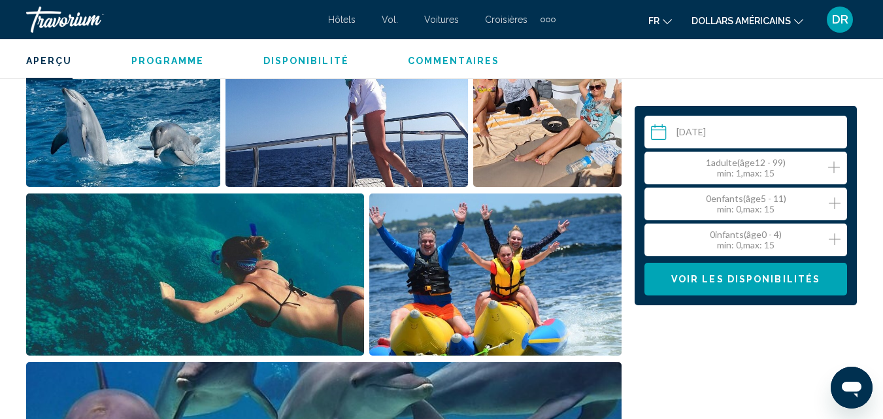
click at [832, 167] on icon "Increment adults" at bounding box center [834, 167] width 12 height 12
click at [833, 207] on icon "Increment children" at bounding box center [834, 203] width 12 height 16
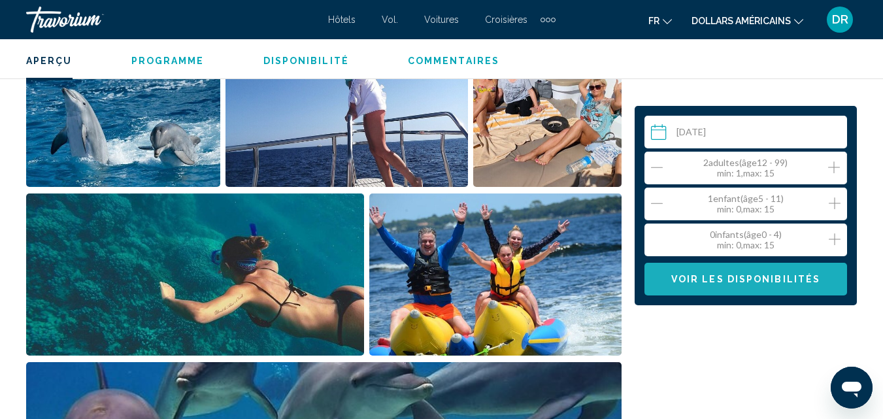
click at [764, 286] on button "Voir les disponibilités" at bounding box center [745, 279] width 203 height 33
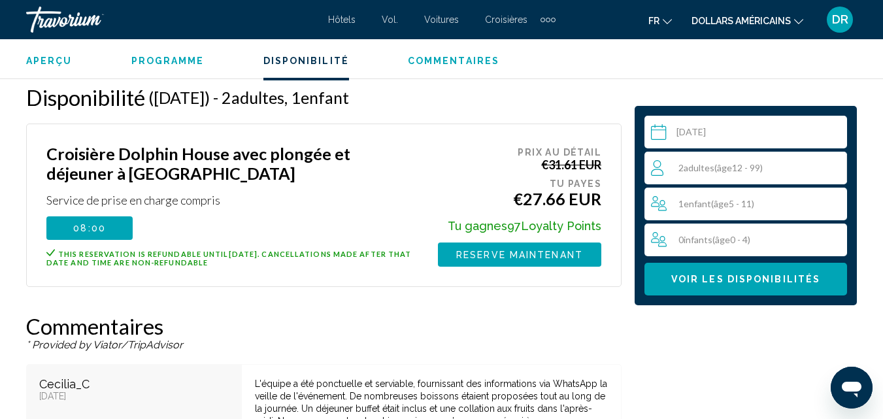
scroll to position [2158, 0]
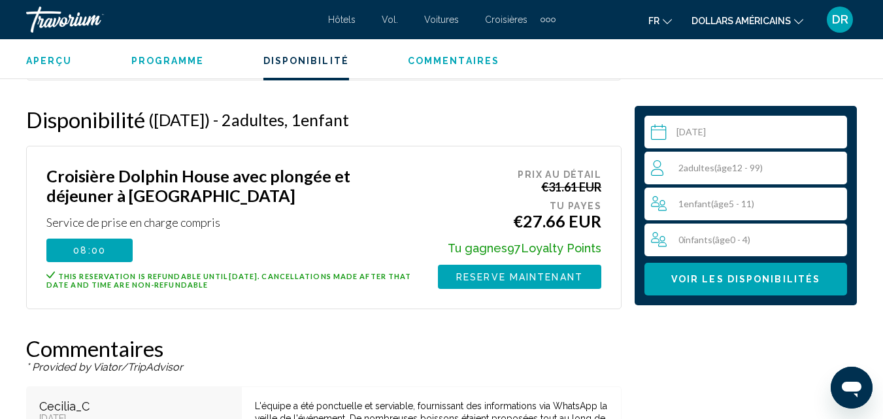
click at [533, 272] on span "Reserve maintenant" at bounding box center [519, 277] width 127 height 10
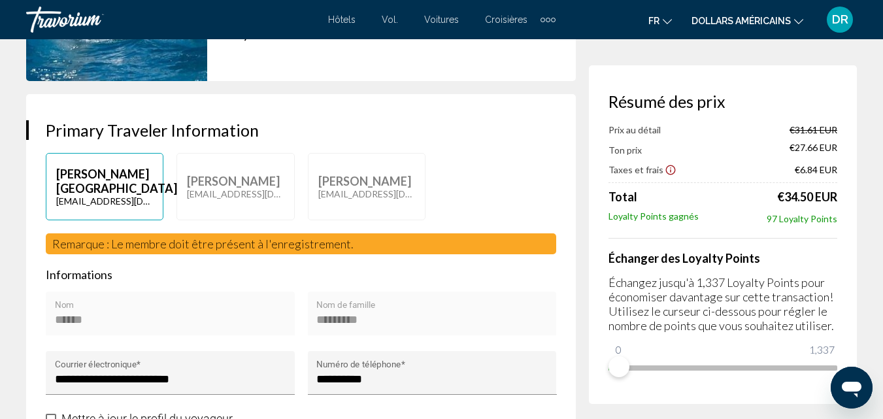
scroll to position [327, 0]
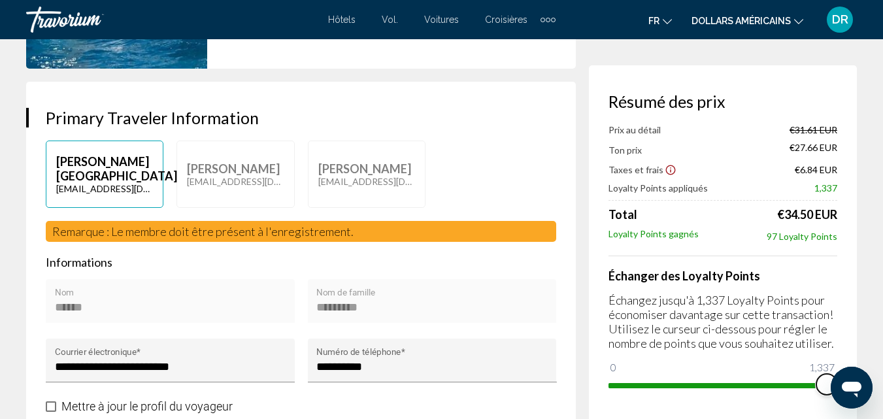
drag, startPoint x: 624, startPoint y: 365, endPoint x: 872, endPoint y: 383, distance: 248.9
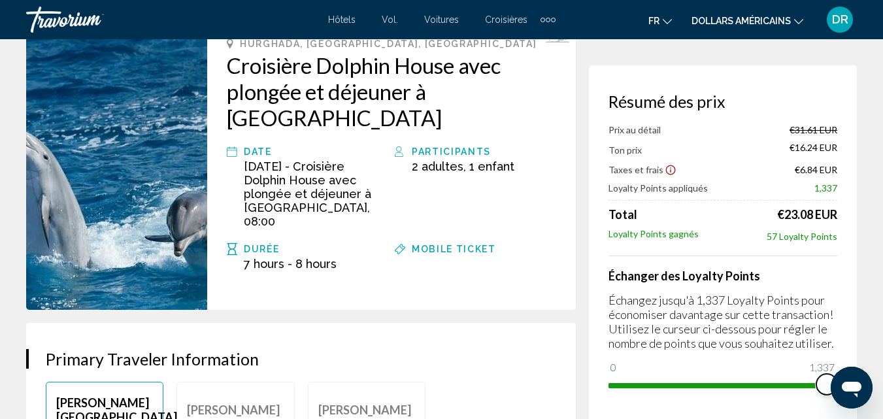
scroll to position [0, 0]
